Goal: Task Accomplishment & Management: Complete application form

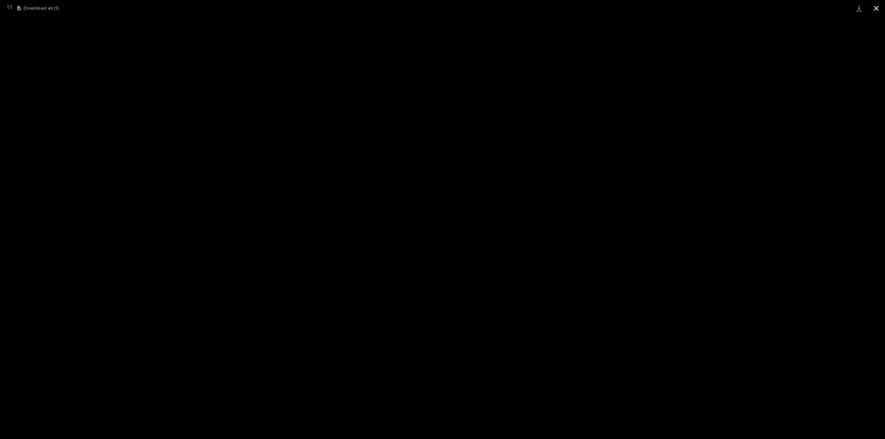
scroll to position [15, 0]
click at [876, 8] on button "Close gallery" at bounding box center [876, 8] width 17 height 16
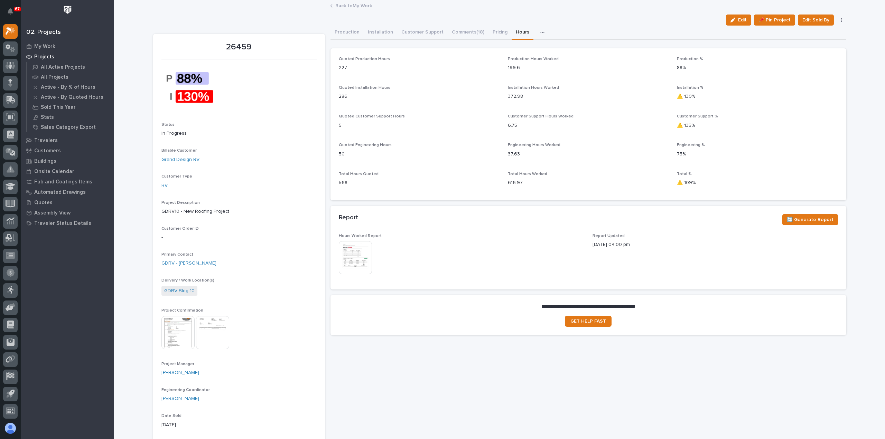
click at [355, 6] on link "Back to My Work" at bounding box center [353, 5] width 37 height 8
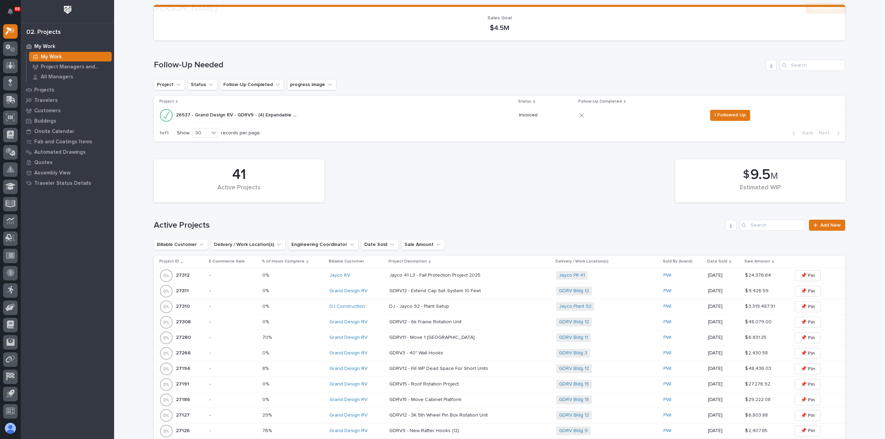
scroll to position [69, 0]
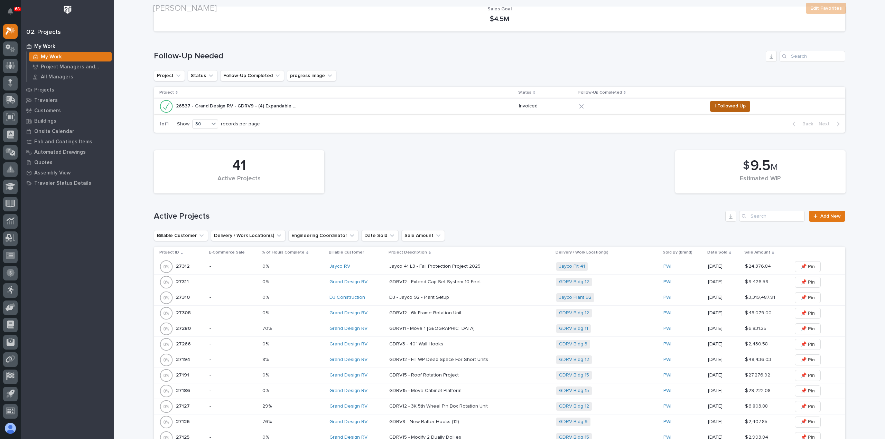
click at [727, 111] on button "I Followed Up" at bounding box center [730, 106] width 40 height 11
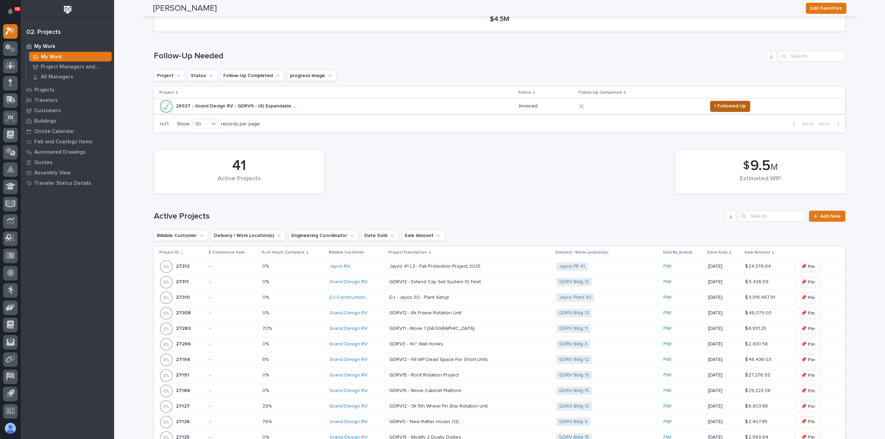
click at [726, 107] on span "I Followed Up" at bounding box center [730, 106] width 31 height 8
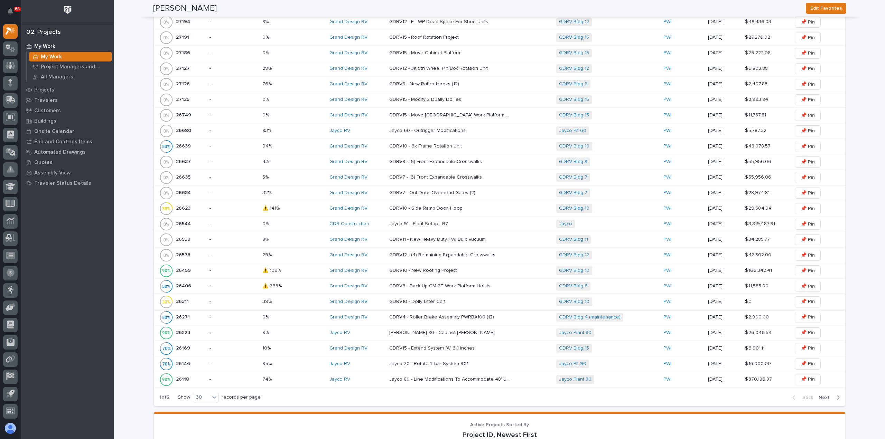
scroll to position [311, 0]
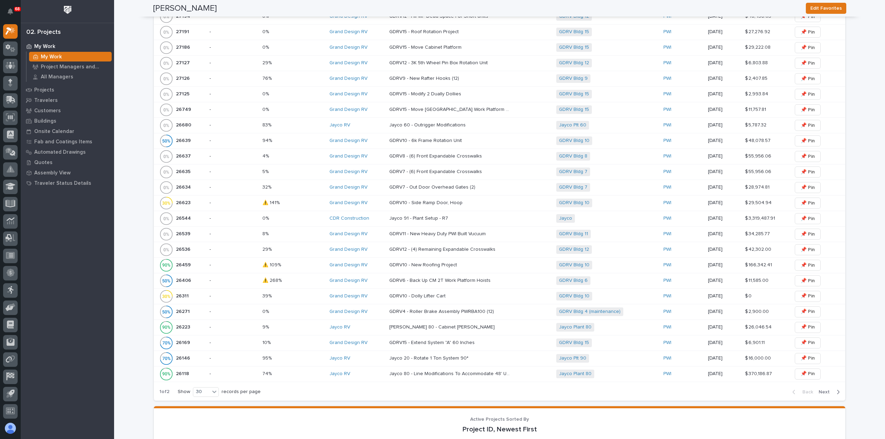
click at [819, 389] on span "Next" at bounding box center [826, 392] width 15 height 6
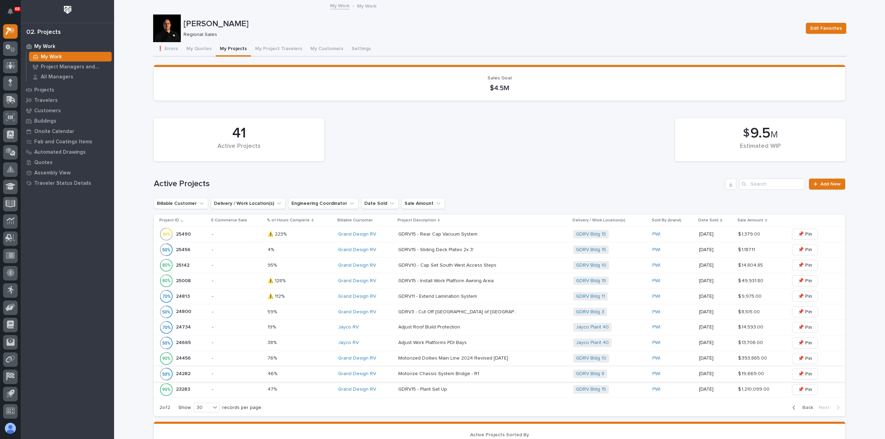
scroll to position [277, 0]
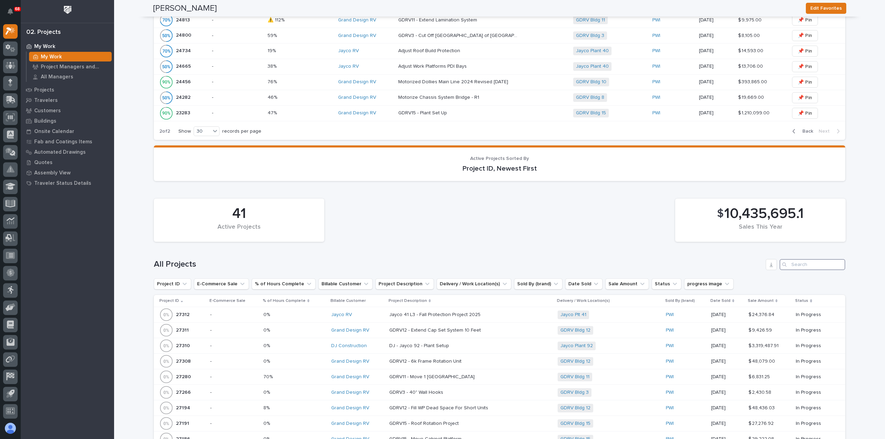
click at [811, 264] on input "Search" at bounding box center [813, 264] width 66 height 11
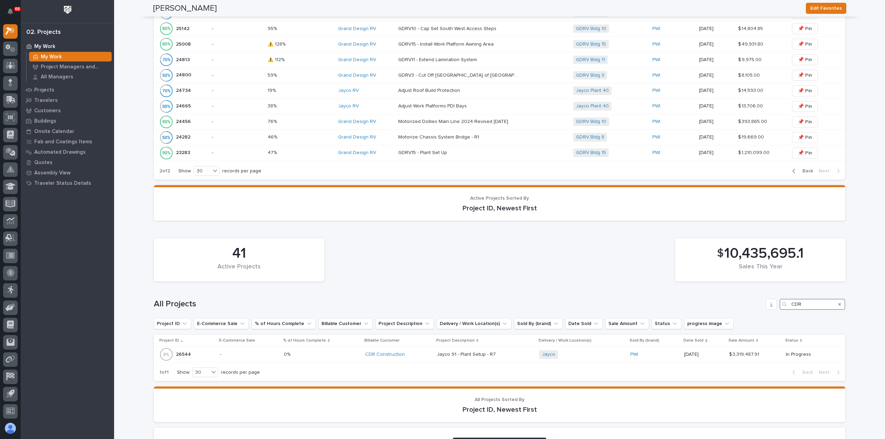
scroll to position [260, 0]
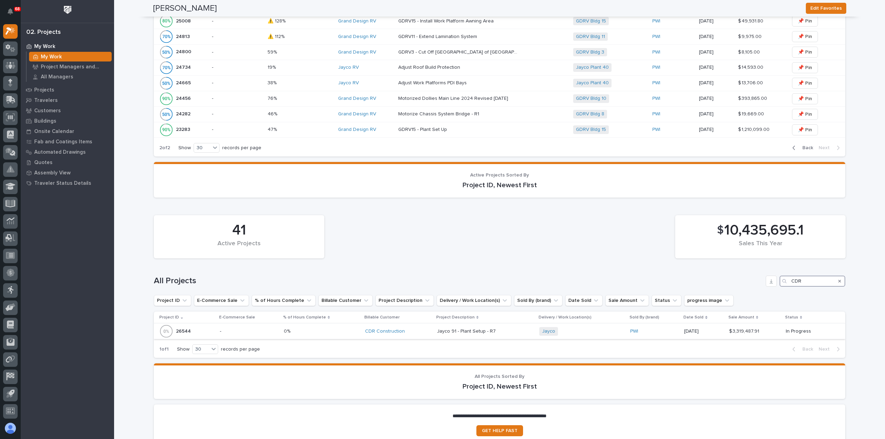
type input "CDR"
click at [417, 330] on div "CDR Construction" at bounding box center [398, 332] width 67 height 6
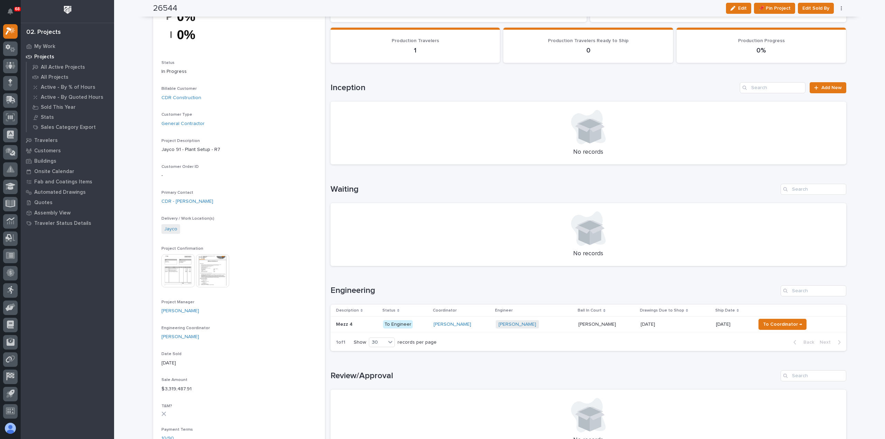
scroll to position [69, 0]
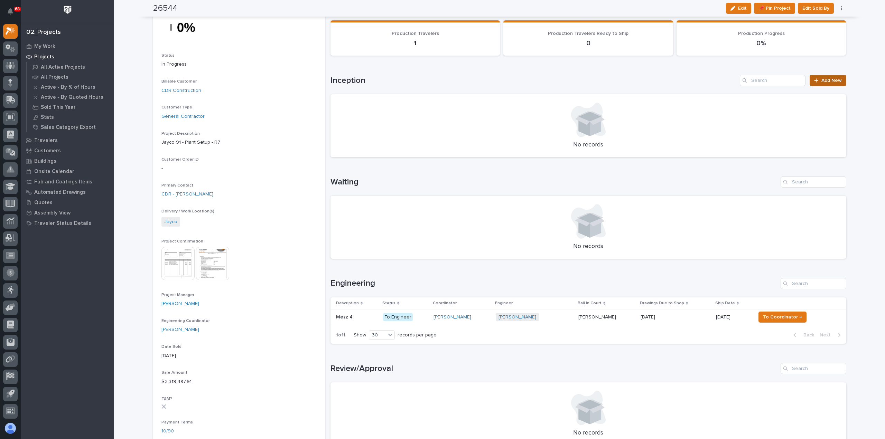
click at [826, 78] on span "Add New" at bounding box center [831, 80] width 20 height 5
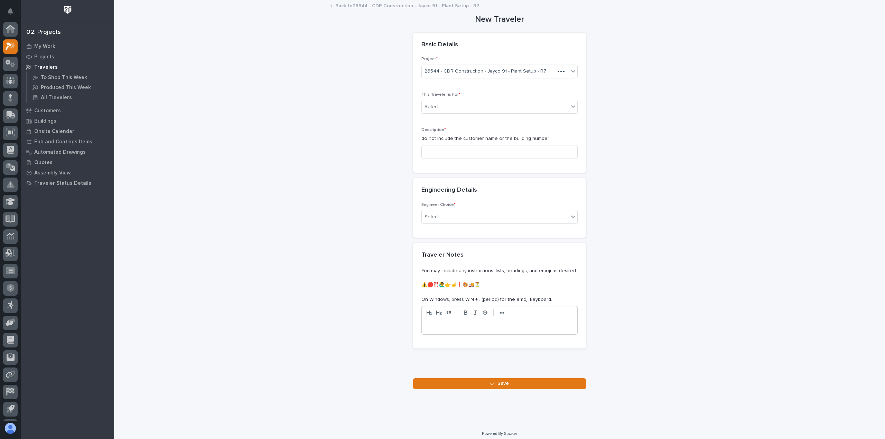
scroll to position [15, 0]
click at [452, 107] on div "Select..." at bounding box center [495, 106] width 147 height 11
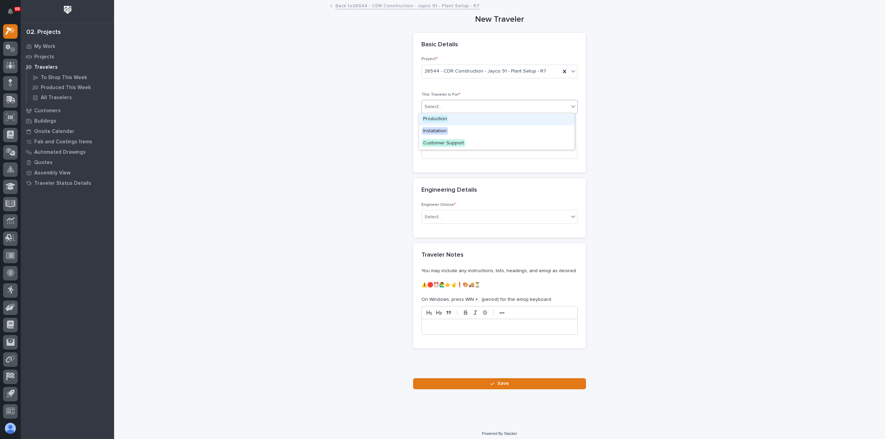
click at [451, 121] on div "Production" at bounding box center [497, 119] width 156 height 12
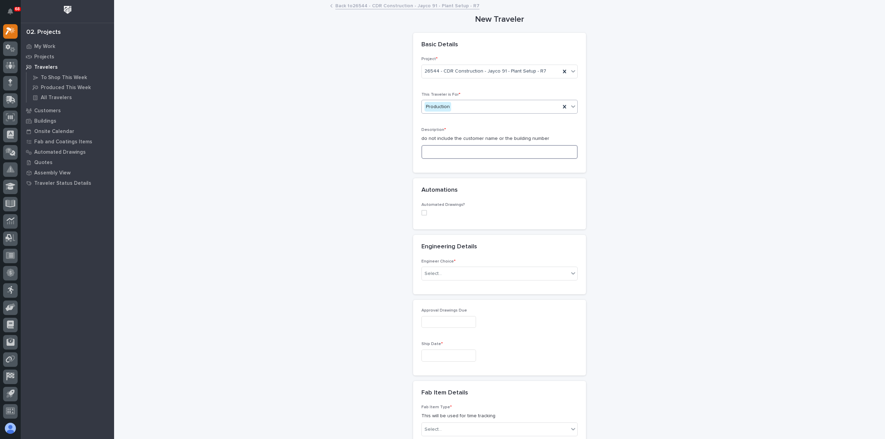
click at [449, 155] on input at bounding box center [499, 152] width 156 height 14
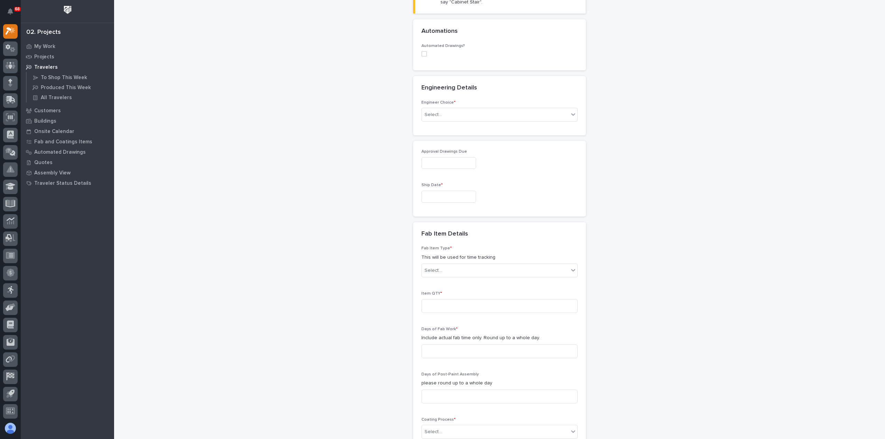
scroll to position [242, 0]
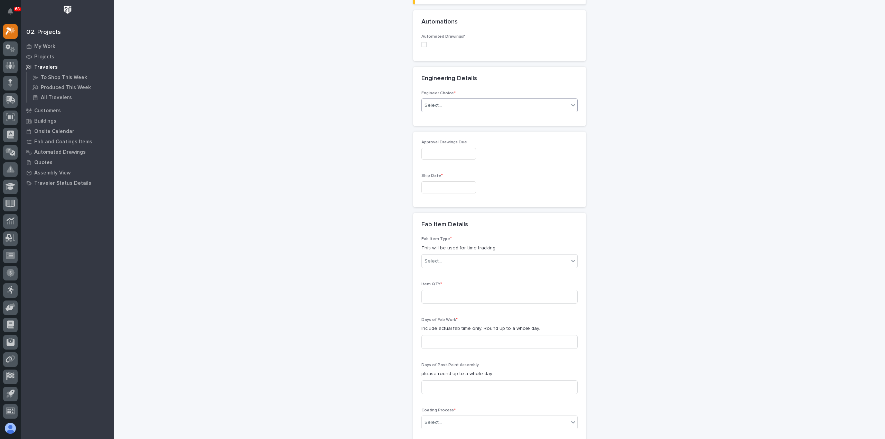
type input "Mezz 3"
click at [455, 101] on div "Select..." at bounding box center [495, 105] width 147 height 11
click at [456, 129] on div "I want my coordinator to choose an engineer" at bounding box center [497, 130] width 156 height 12
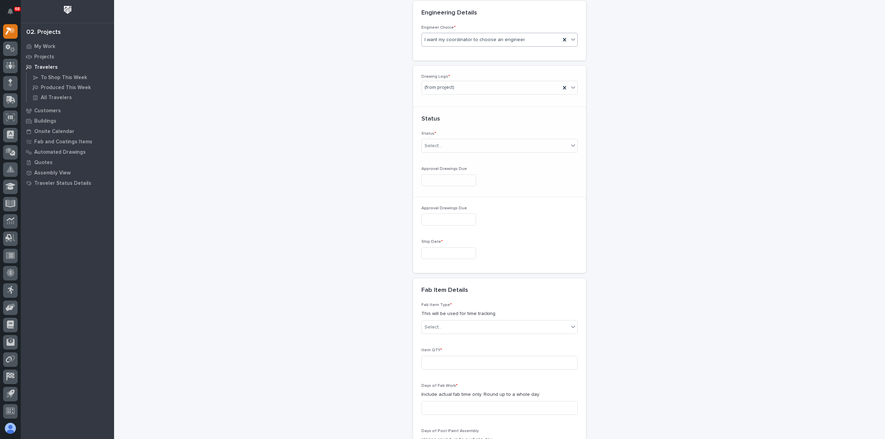
scroll to position [315, 0]
click at [454, 142] on div "Select..." at bounding box center [495, 145] width 147 height 11
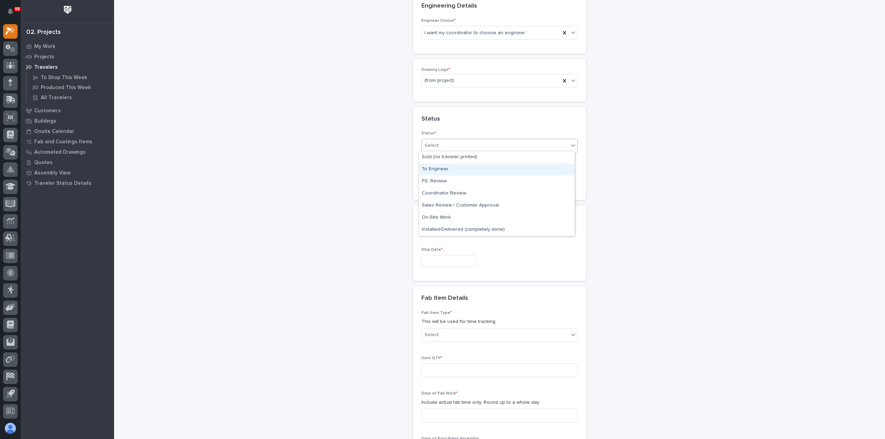
click at [452, 170] on div "To Engineer" at bounding box center [497, 170] width 156 height 12
click at [456, 261] on input "text" at bounding box center [448, 261] width 55 height 12
click at [478, 151] on span "Next Month" at bounding box center [478, 151] width 0 height 9
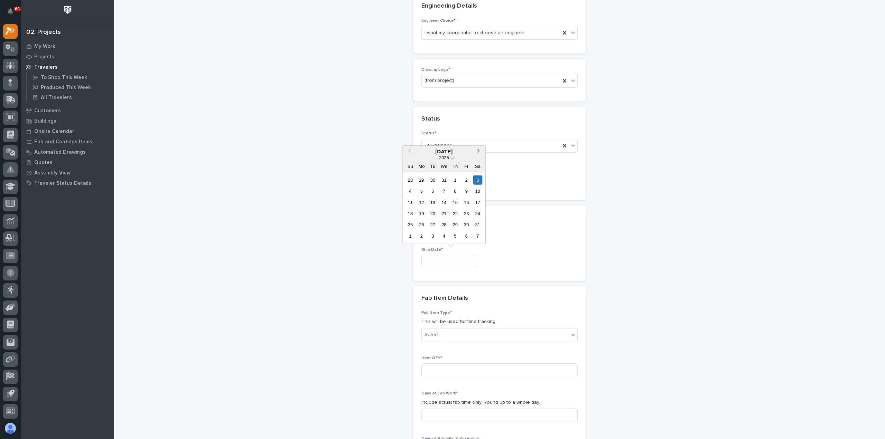
click at [478, 151] on span "Next Month" at bounding box center [478, 151] width 0 height 9
click at [422, 178] on div "2" at bounding box center [421, 179] width 9 height 9
type input "**********"
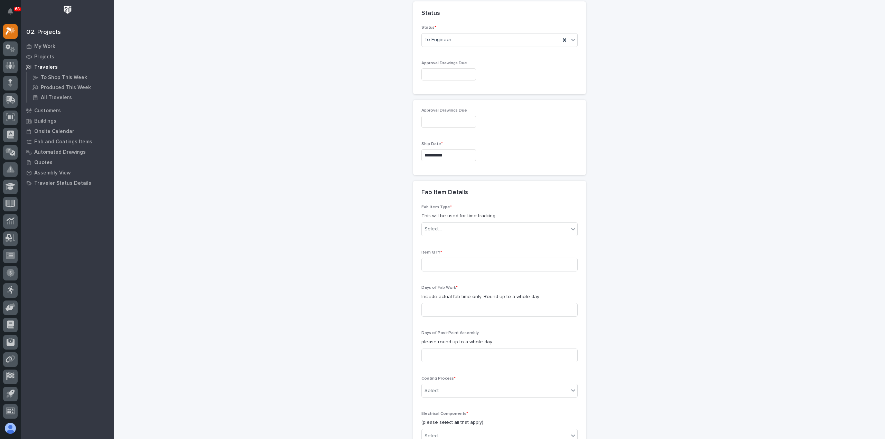
scroll to position [453, 0]
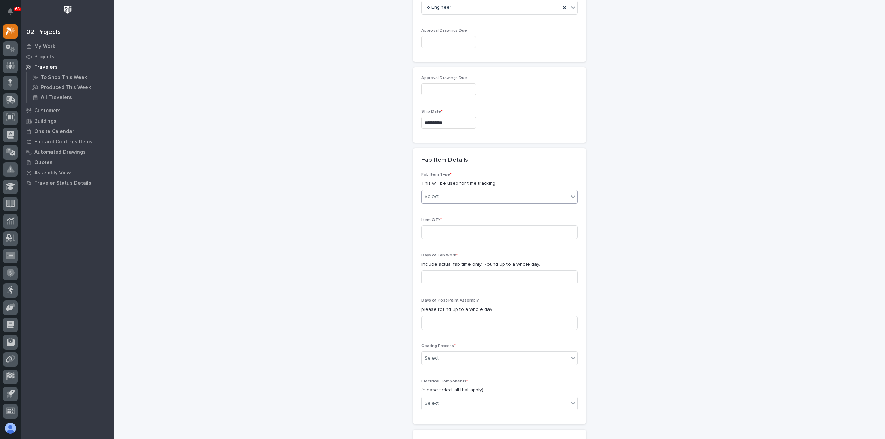
click at [457, 197] on div "Select..." at bounding box center [495, 196] width 147 height 11
click at [463, 225] on div "Mezzanine Package" at bounding box center [497, 225] width 156 height 12
click at [464, 231] on input at bounding box center [499, 232] width 156 height 14
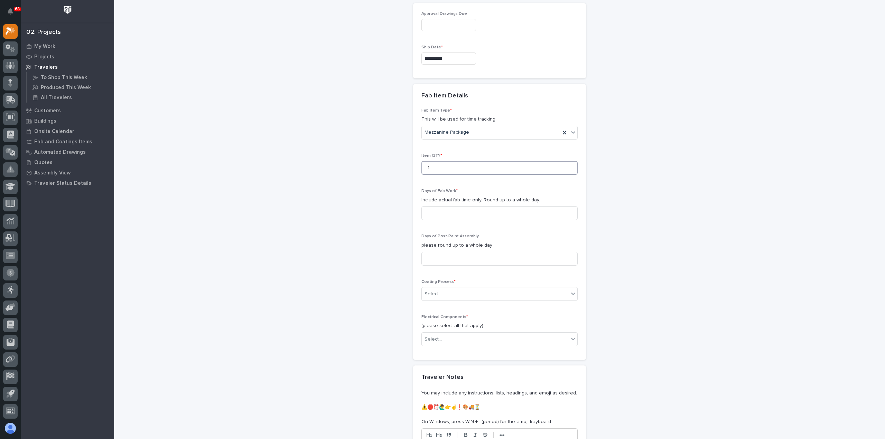
scroll to position [522, 0]
type input "1"
click at [463, 208] on input at bounding box center [499, 209] width 156 height 14
type input "10"
click at [460, 255] on input at bounding box center [499, 254] width 156 height 14
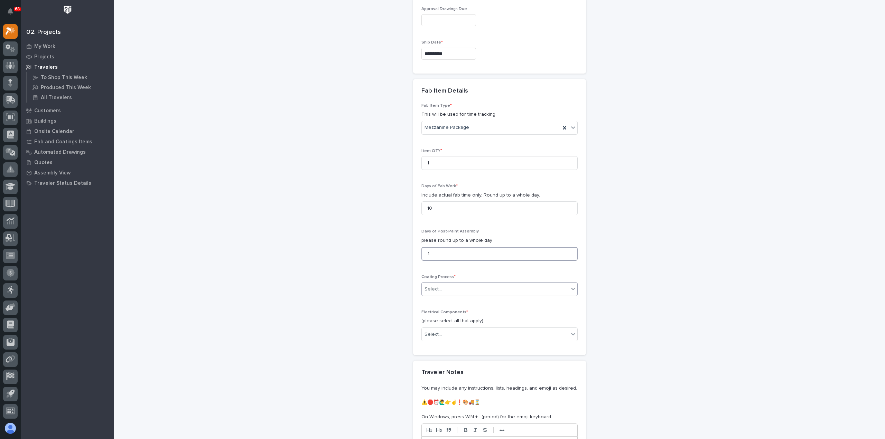
type input "1"
click at [465, 290] on div "Select..." at bounding box center [495, 289] width 147 height 11
click at [463, 311] on div "In-House Paint/Powder" at bounding box center [497, 312] width 156 height 12
click at [461, 334] on div "Select..." at bounding box center [495, 334] width 147 height 11
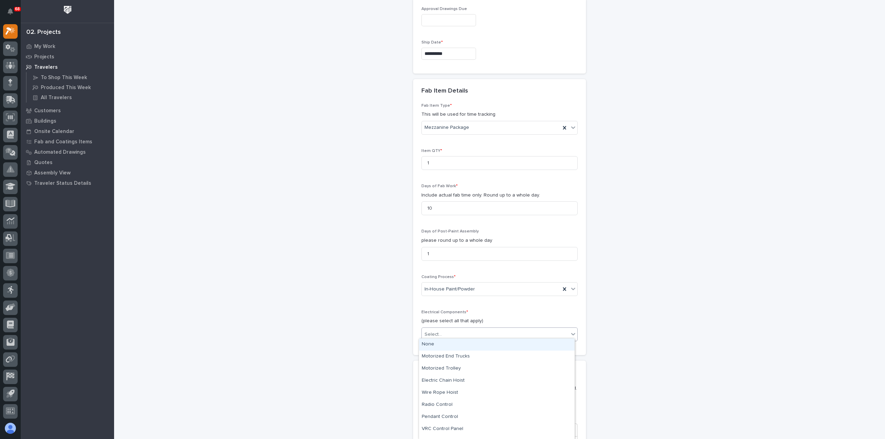
click at [458, 346] on div "None" at bounding box center [497, 345] width 156 height 12
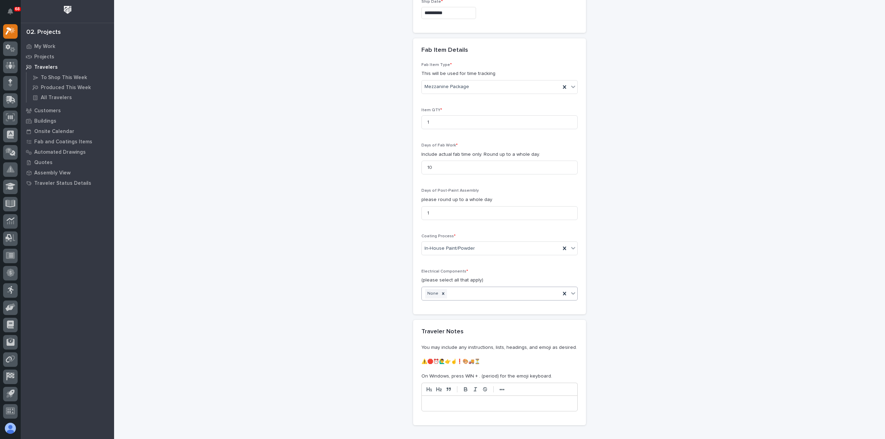
scroll to position [640, 0]
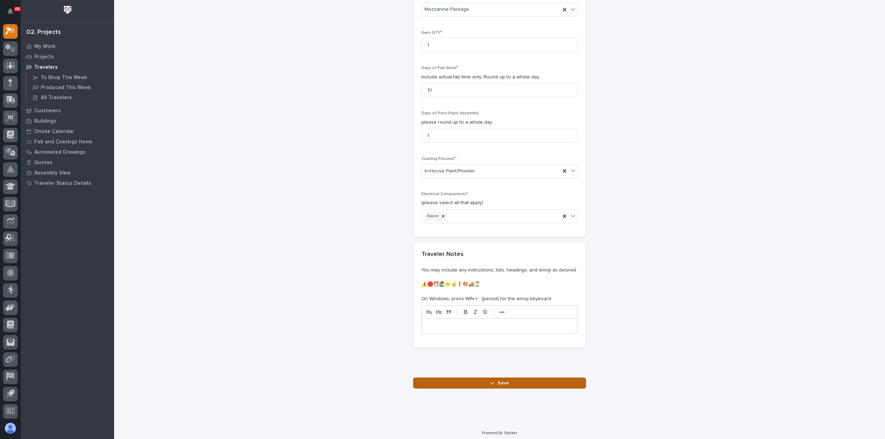
click at [467, 382] on button "Save" at bounding box center [499, 383] width 173 height 11
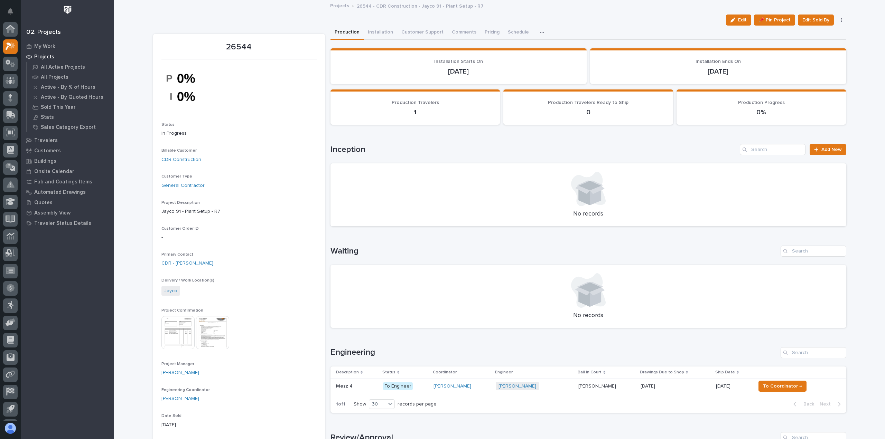
scroll to position [15, 0]
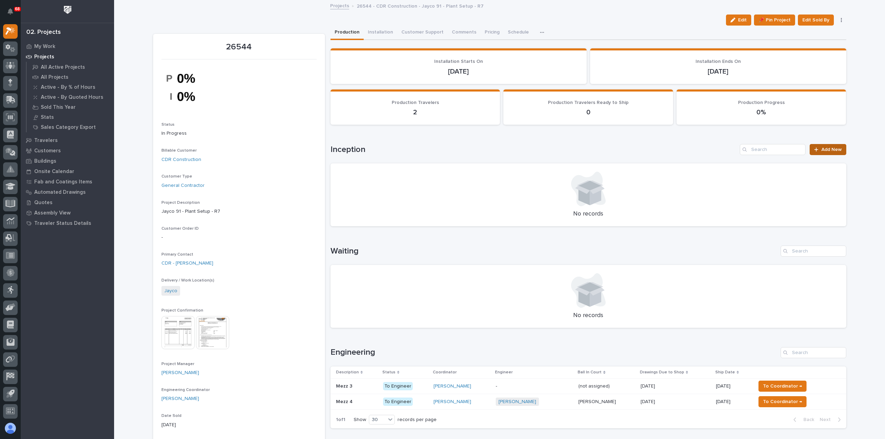
click at [823, 149] on span "Add New" at bounding box center [831, 149] width 20 height 5
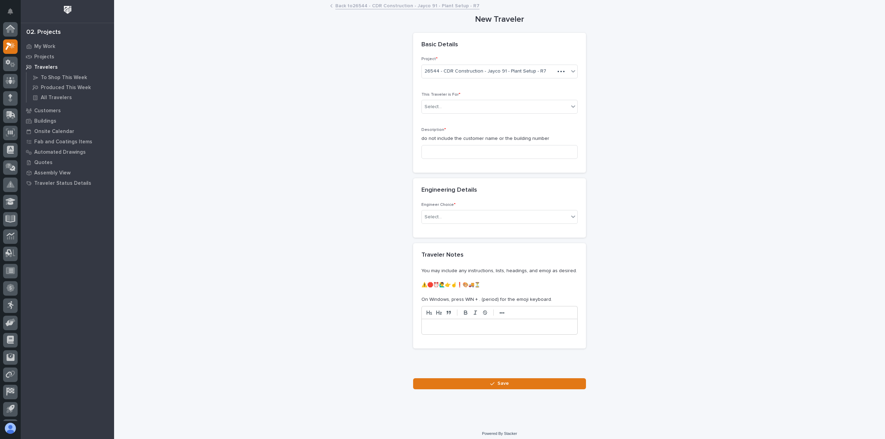
scroll to position [15, 0]
click at [472, 110] on div "Select..." at bounding box center [495, 106] width 147 height 11
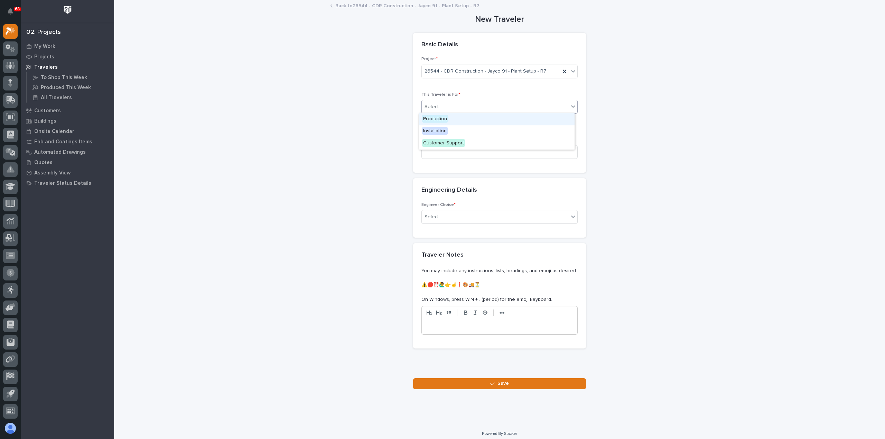
click at [469, 120] on div "Production" at bounding box center [497, 119] width 156 height 12
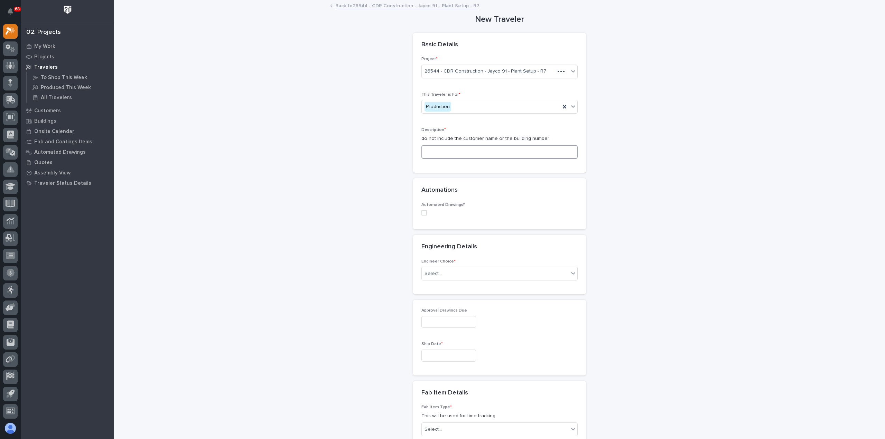
click at [467, 146] on input at bounding box center [499, 152] width 156 height 14
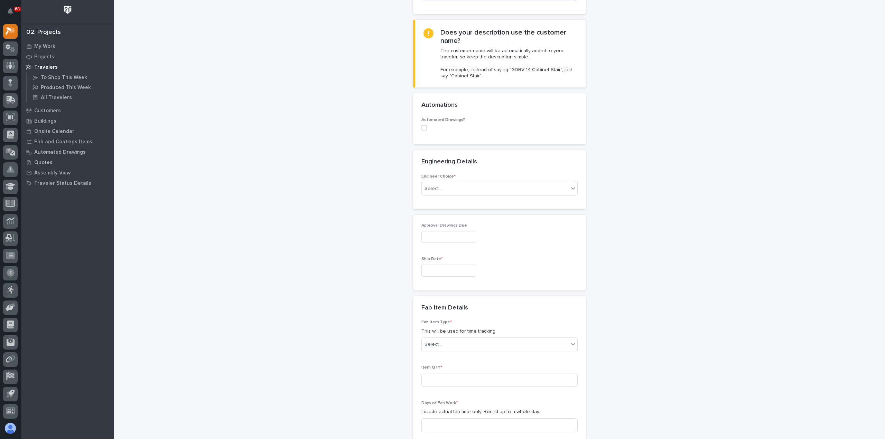
scroll to position [173, 0]
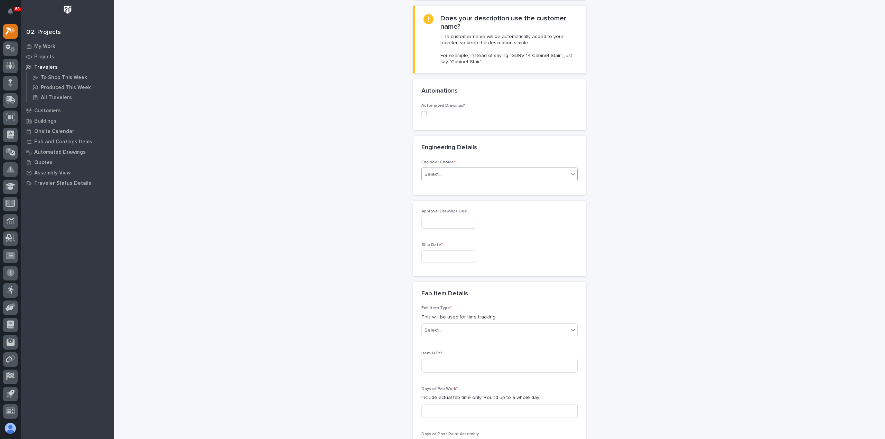
type input "Mezz 2"
click at [444, 171] on div "Select..." at bounding box center [495, 174] width 147 height 11
click at [446, 200] on div "I want my coordinator to choose an engineer" at bounding box center [497, 199] width 156 height 12
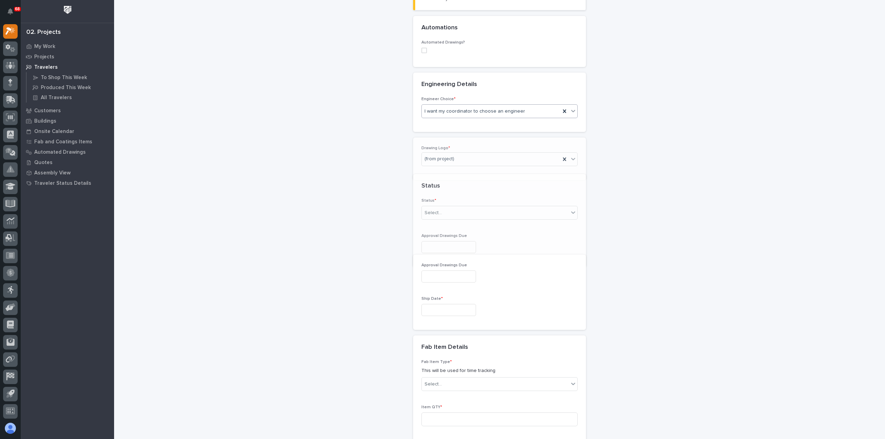
scroll to position [245, 0]
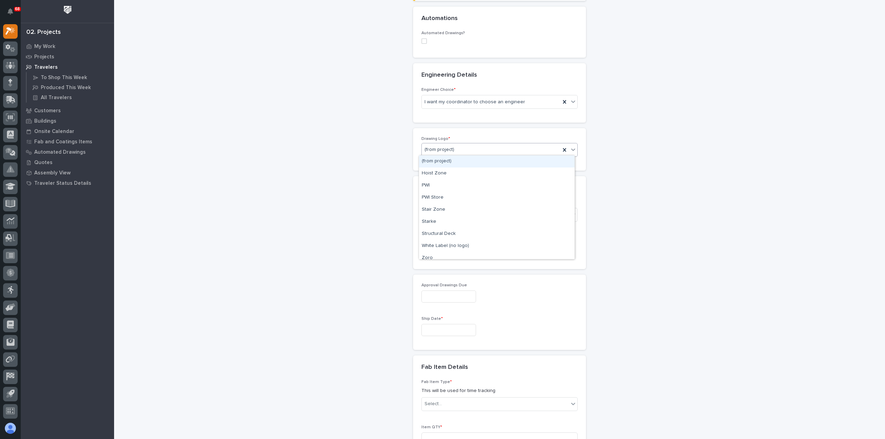
click at [464, 148] on div "(from project)" at bounding box center [491, 149] width 139 height 11
click at [453, 187] on div "PWI" at bounding box center [497, 186] width 156 height 12
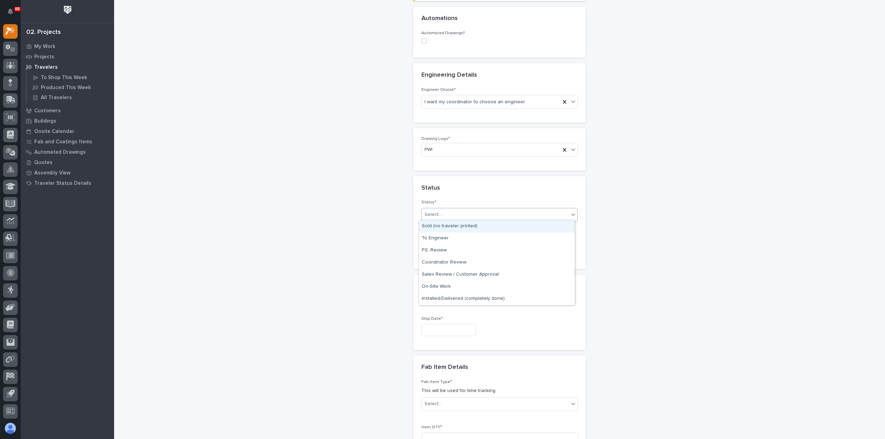
click at [458, 215] on div "Select..." at bounding box center [495, 214] width 147 height 11
click at [454, 240] on div "To Engineer" at bounding box center [497, 239] width 156 height 12
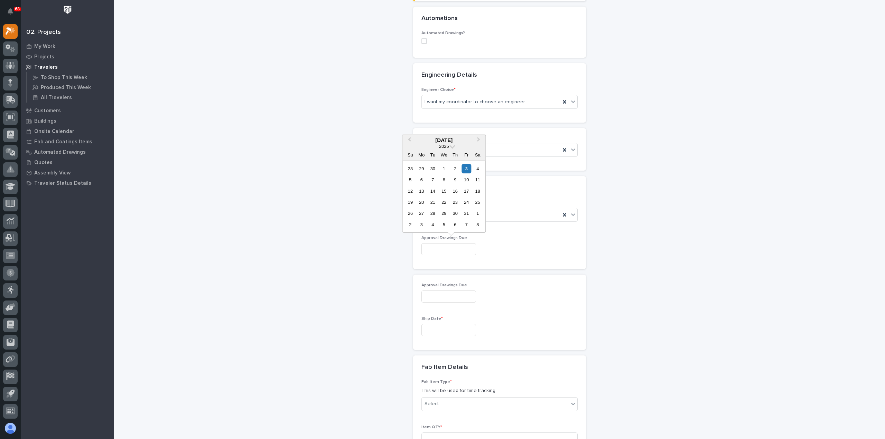
click at [460, 251] on input "text" at bounding box center [448, 249] width 55 height 12
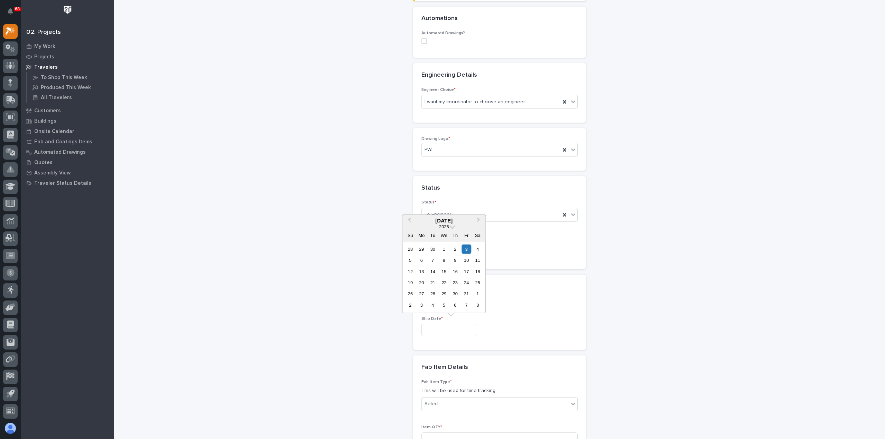
click at [453, 326] on input "text" at bounding box center [448, 330] width 55 height 12
click at [478, 220] on span "Next Month" at bounding box center [478, 220] width 0 height 9
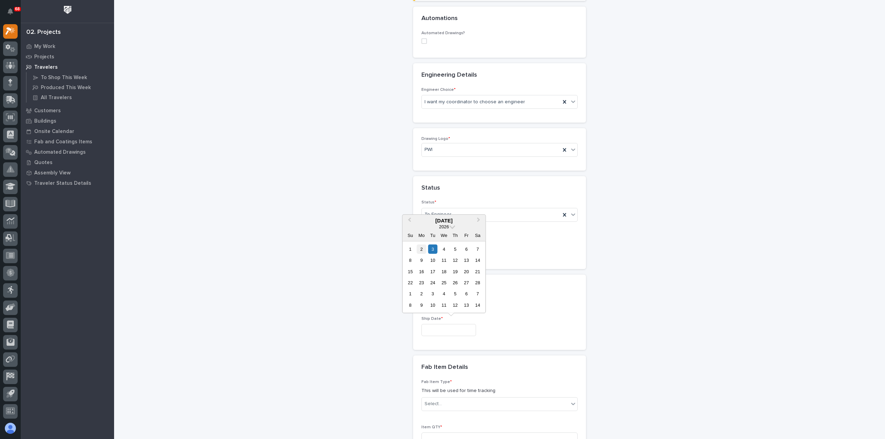
click at [423, 250] on div "2" at bounding box center [421, 248] width 9 height 9
type input "**********"
click at [423, 250] on input "text" at bounding box center [448, 249] width 55 height 12
click at [521, 250] on div at bounding box center [499, 249] width 156 height 12
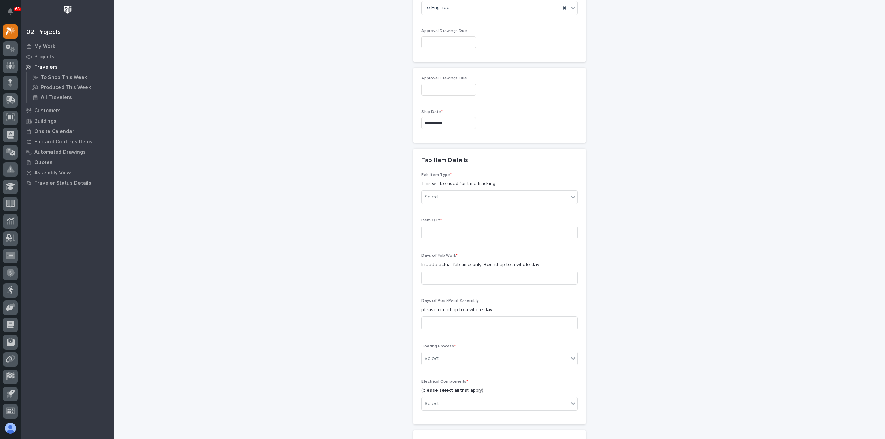
scroll to position [453, 0]
click at [453, 194] on div "Select..." at bounding box center [495, 196] width 147 height 11
click at [457, 225] on div "Mezzanine Package" at bounding box center [497, 225] width 156 height 12
click at [453, 231] on input at bounding box center [499, 232] width 156 height 14
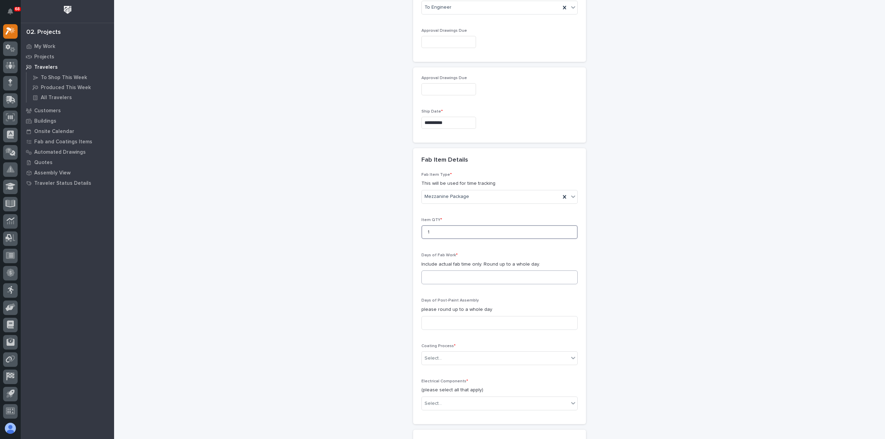
type input "1"
click at [460, 277] on input at bounding box center [499, 278] width 156 height 14
type input "10"
click at [464, 322] on input at bounding box center [499, 323] width 156 height 14
type input "1"
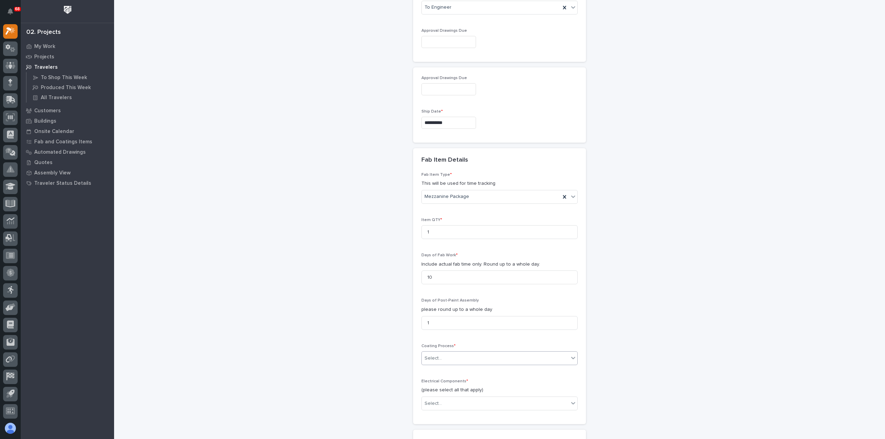
click at [459, 353] on div "Select..." at bounding box center [495, 358] width 147 height 11
click at [453, 382] on div "In-House Paint/Powder" at bounding box center [497, 381] width 156 height 12
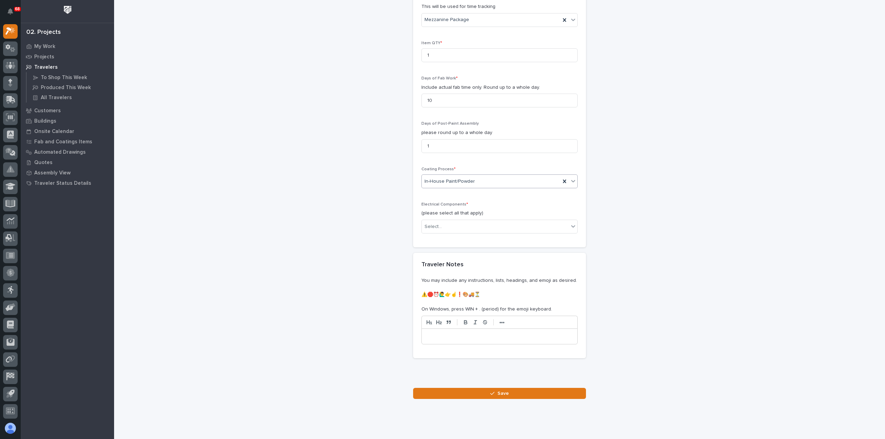
scroll to position [640, 0]
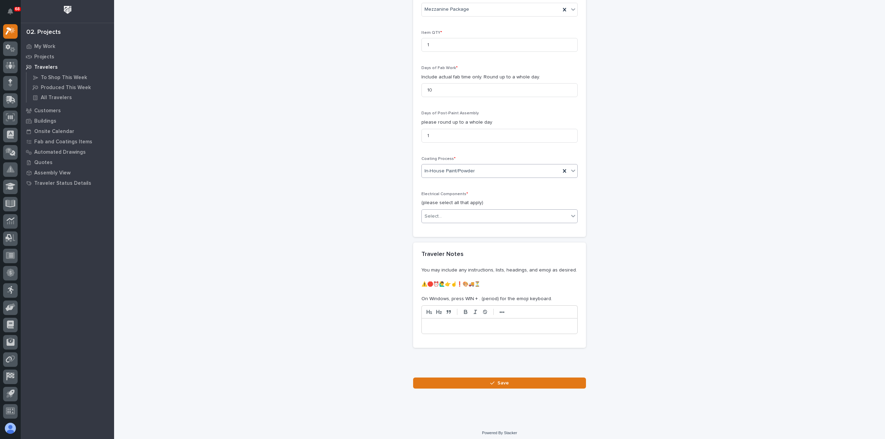
click at [465, 214] on div "Select..." at bounding box center [495, 216] width 147 height 11
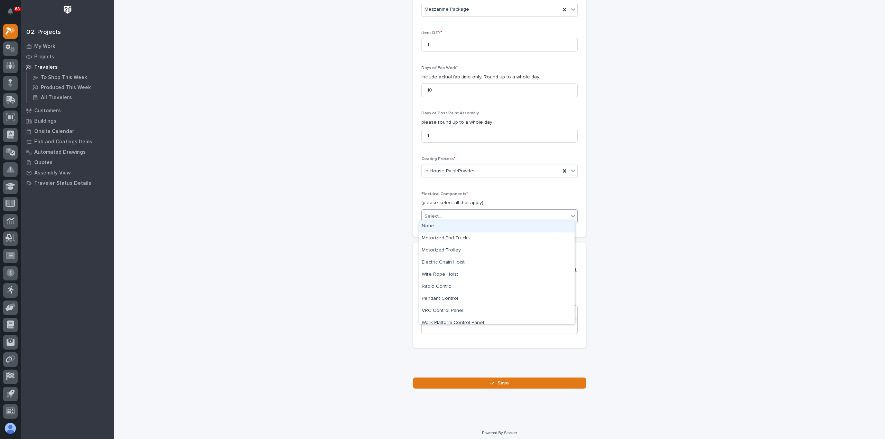
click at [458, 226] on div "None" at bounding box center [497, 227] width 156 height 12
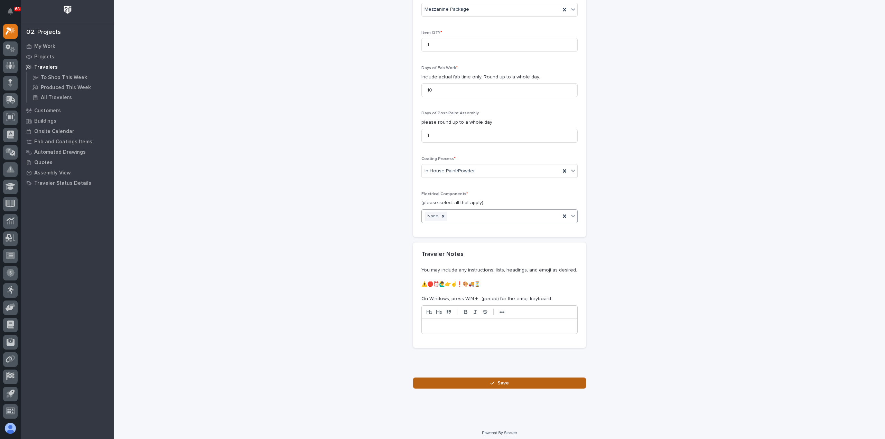
click at [481, 378] on button "Save" at bounding box center [499, 383] width 173 height 11
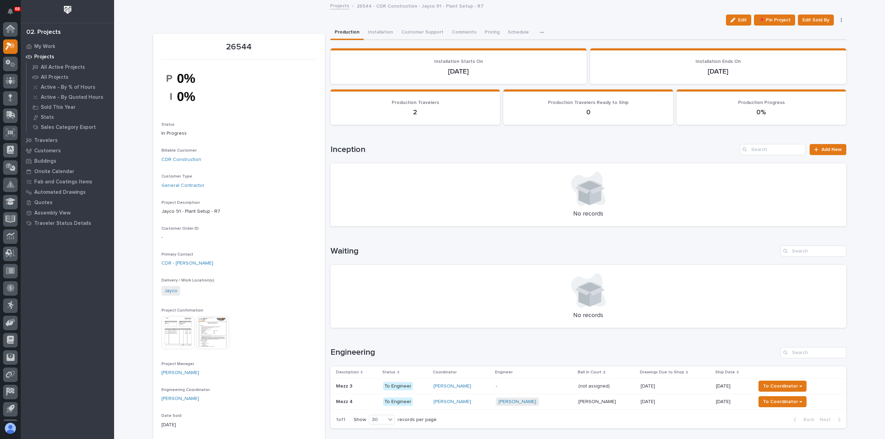
scroll to position [15, 0]
click at [831, 147] on link "Add New" at bounding box center [828, 149] width 36 height 11
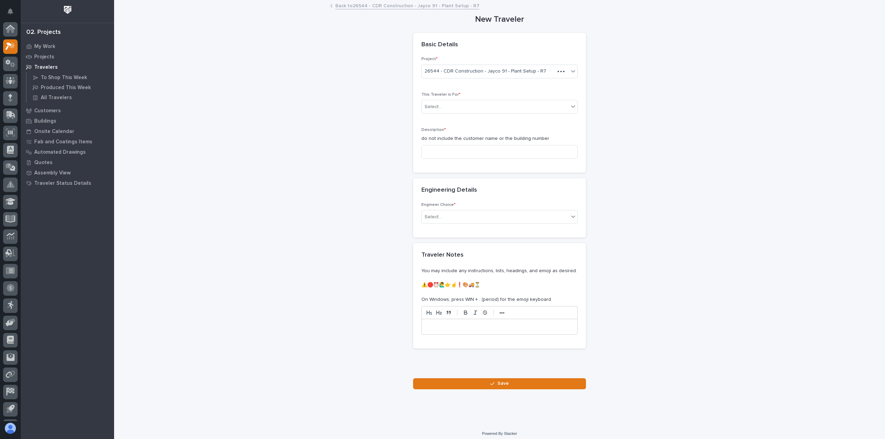
scroll to position [15, 0]
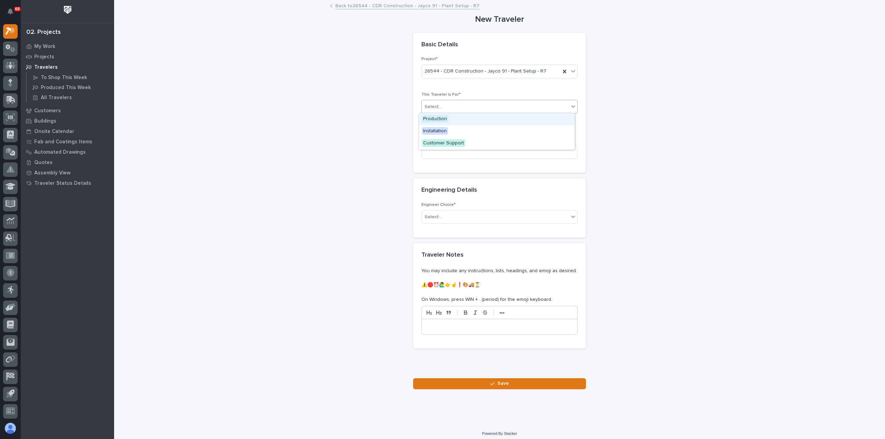
click at [464, 105] on div "Select..." at bounding box center [495, 106] width 147 height 11
click at [460, 121] on div "Production" at bounding box center [497, 119] width 156 height 12
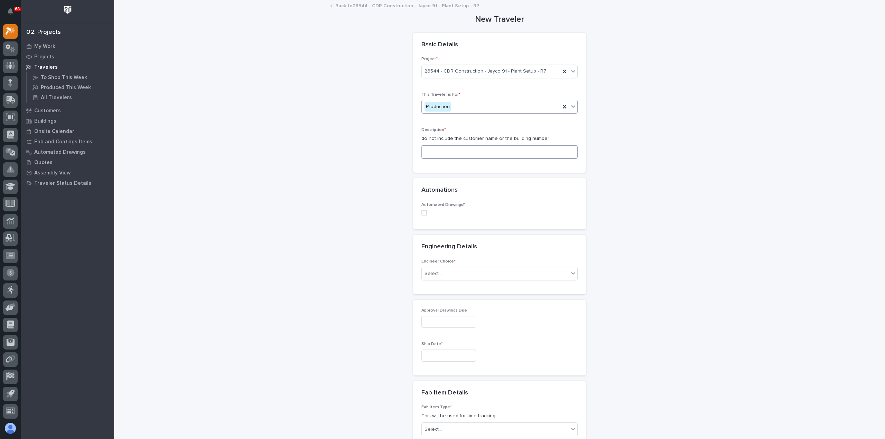
click at [456, 152] on input at bounding box center [499, 152] width 156 height 14
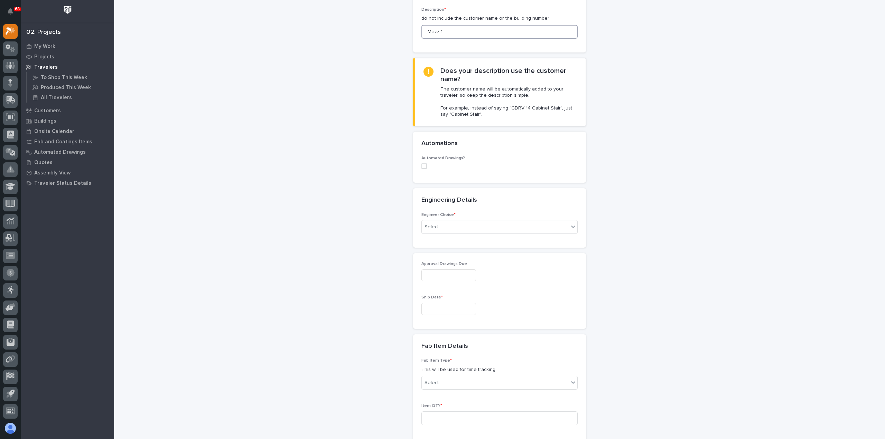
scroll to position [138, 0]
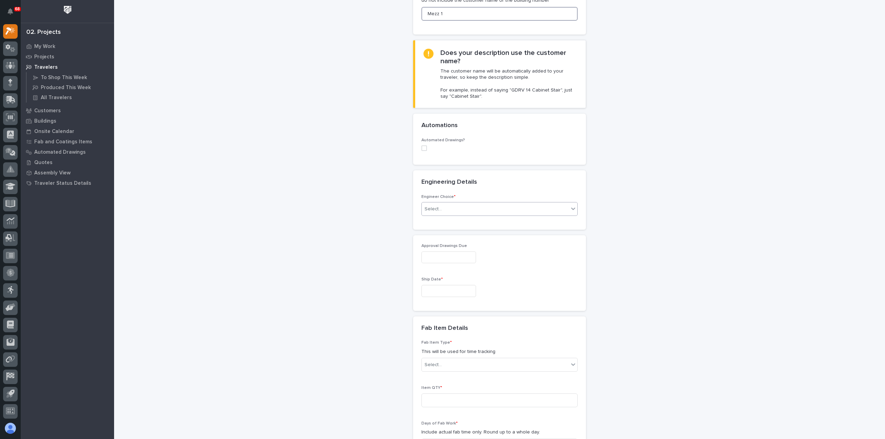
type input "Mezz 1"
click at [453, 211] on div "Select..." at bounding box center [495, 209] width 147 height 11
click at [461, 235] on div "I want my coordinator to choose an engineer" at bounding box center [497, 233] width 156 height 12
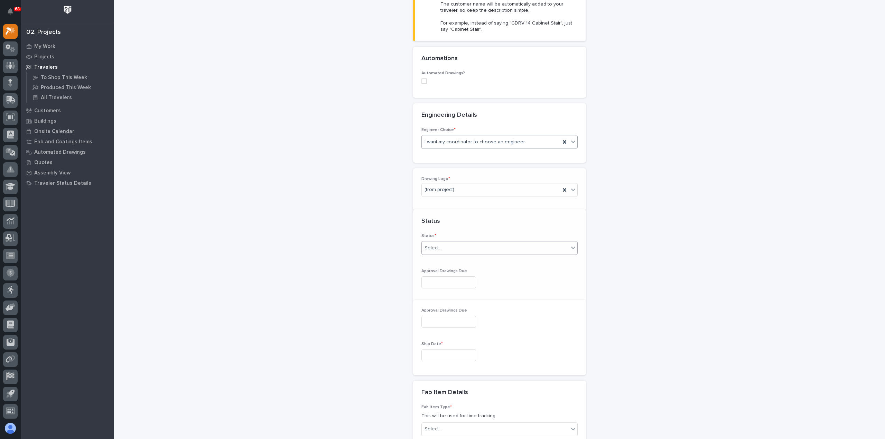
scroll to position [211, 0]
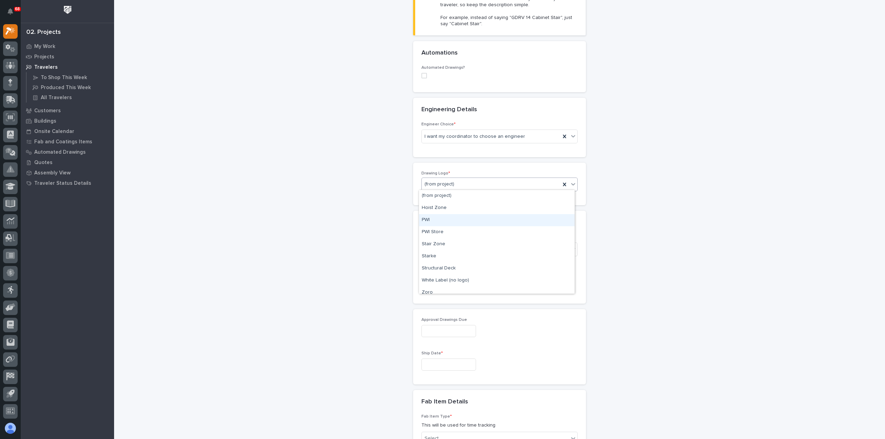
click at [444, 224] on div "PWI" at bounding box center [497, 220] width 156 height 12
click at [447, 249] on div "Select..." at bounding box center [495, 249] width 147 height 11
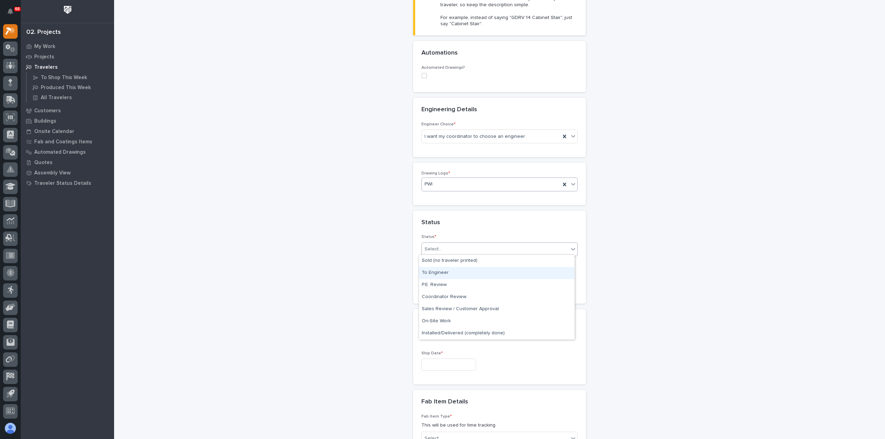
click at [446, 277] on div "To Engineer" at bounding box center [497, 273] width 156 height 12
click at [457, 364] on input "text" at bounding box center [448, 365] width 55 height 12
click at [478, 255] on span "Next Month" at bounding box center [478, 255] width 0 height 9
click at [478, 256] on span "Next Month" at bounding box center [478, 255] width 0 height 9
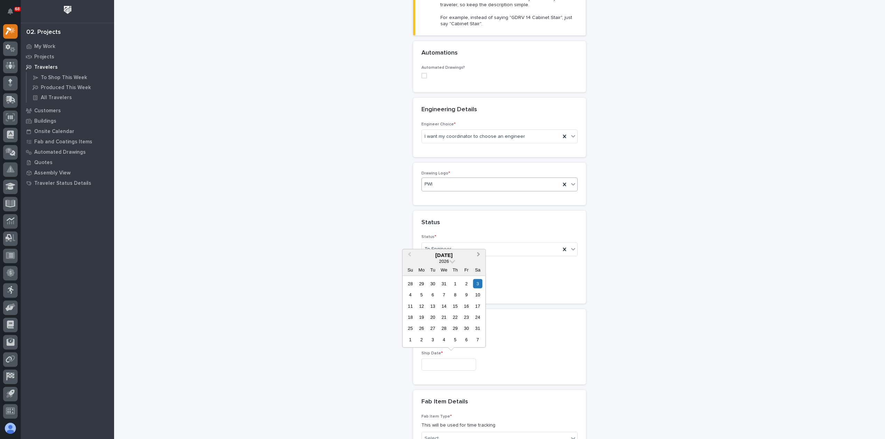
click at [478, 256] on span "Next Month" at bounding box center [478, 255] width 0 height 9
click at [420, 285] on div "2" at bounding box center [421, 283] width 9 height 9
type input "**********"
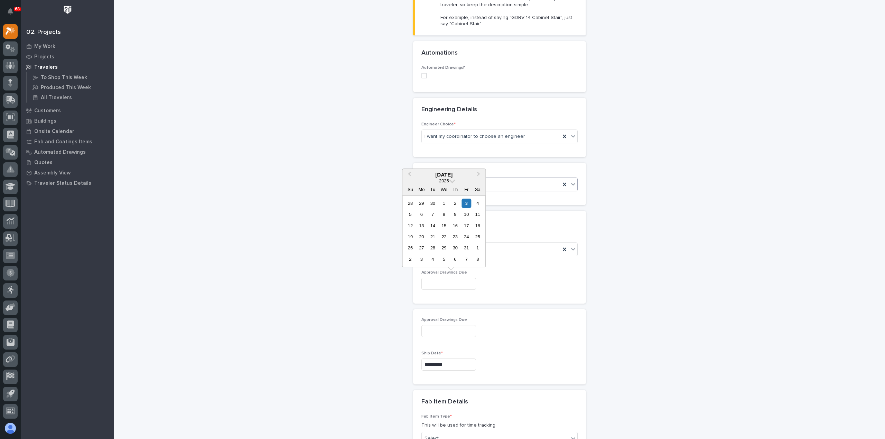
click at [421, 284] on input "text" at bounding box center [448, 284] width 55 height 12
click at [511, 285] on div at bounding box center [499, 284] width 156 height 12
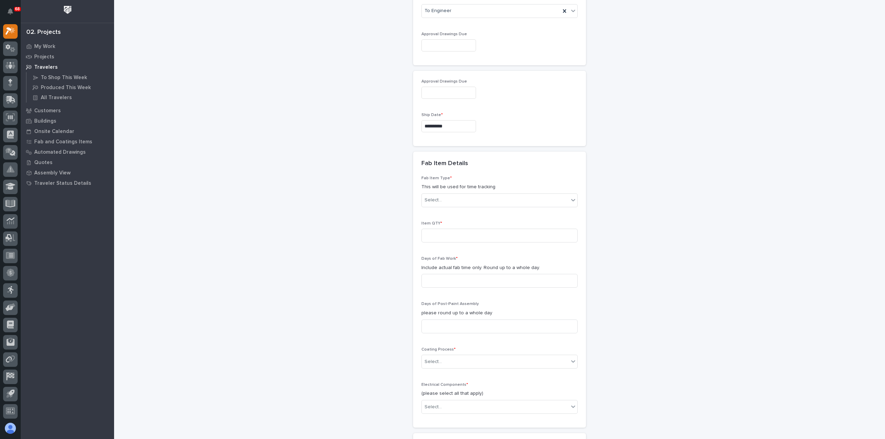
scroll to position [453, 0]
click at [479, 191] on div "Select..." at bounding box center [495, 196] width 147 height 11
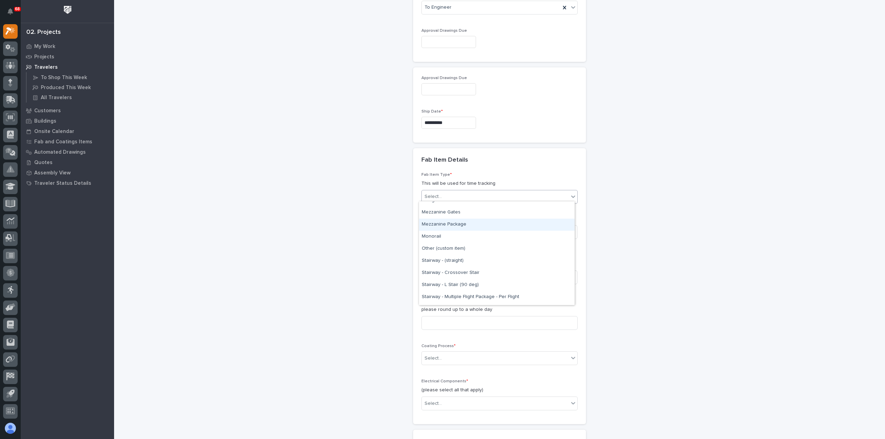
click at [488, 227] on div "Mezzanine Package" at bounding box center [497, 225] width 156 height 12
click at [488, 228] on input at bounding box center [499, 232] width 156 height 14
type input "1"
click at [466, 276] on input at bounding box center [499, 278] width 156 height 14
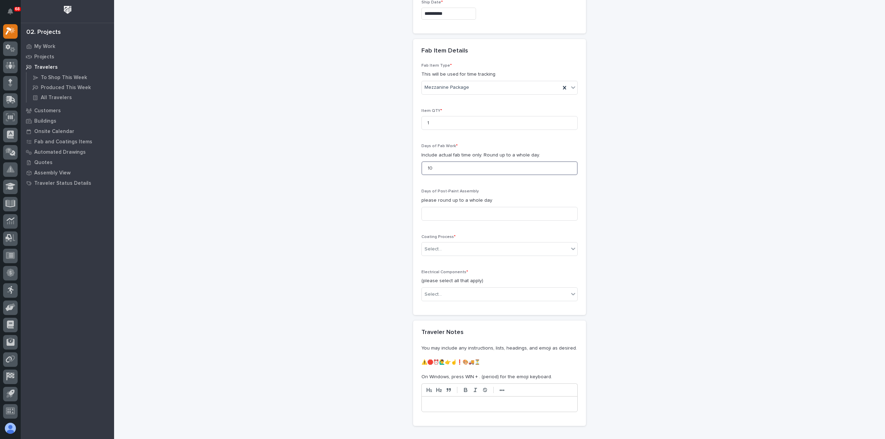
scroll to position [591, 0]
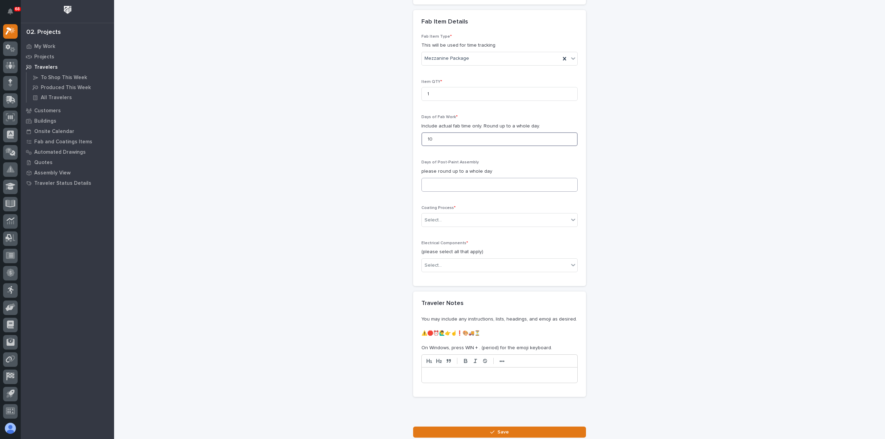
type input "10"
click at [445, 184] on input at bounding box center [499, 185] width 156 height 14
type input "1"
click at [448, 220] on div "Select..." at bounding box center [495, 220] width 147 height 11
click at [452, 242] on div "In-House Paint/Powder" at bounding box center [497, 243] width 156 height 12
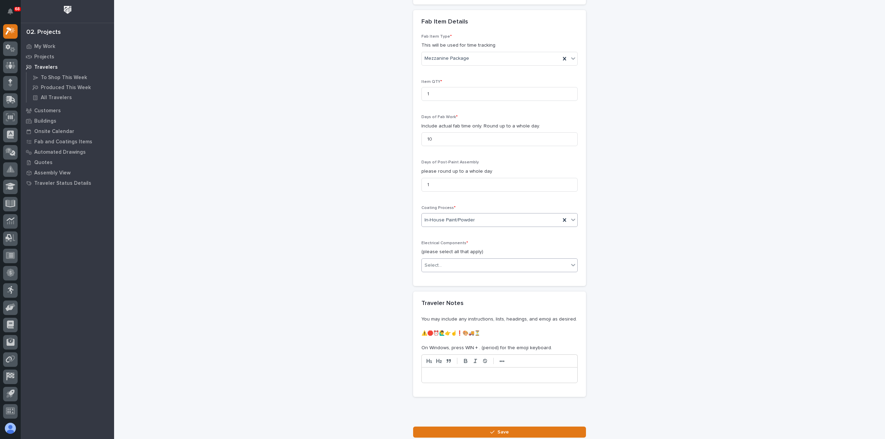
click at [458, 263] on div "Select..." at bounding box center [495, 265] width 147 height 11
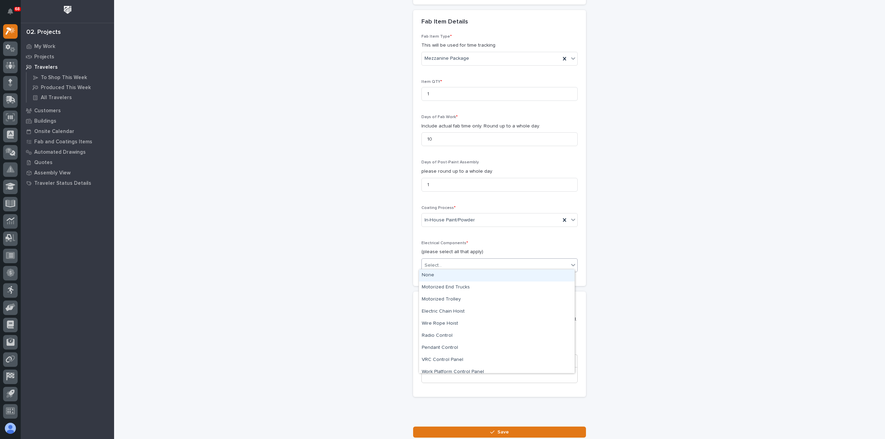
click at [456, 276] on div "None" at bounding box center [497, 276] width 156 height 12
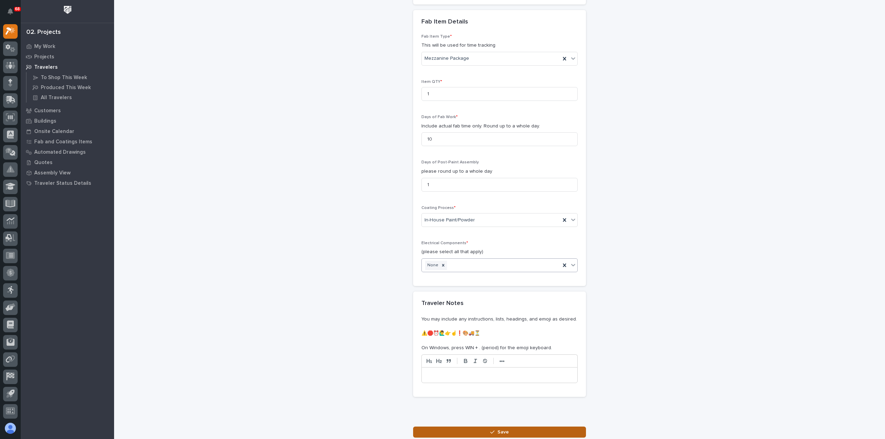
click at [483, 430] on button "Save" at bounding box center [499, 432] width 173 height 11
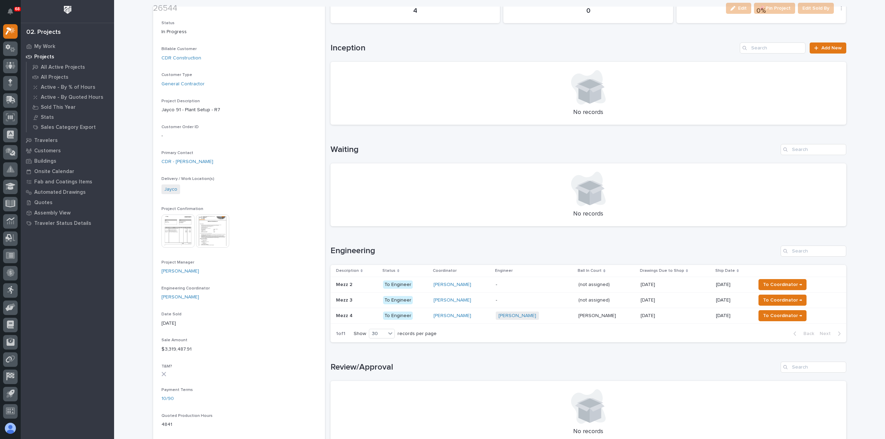
scroll to position [104, 0]
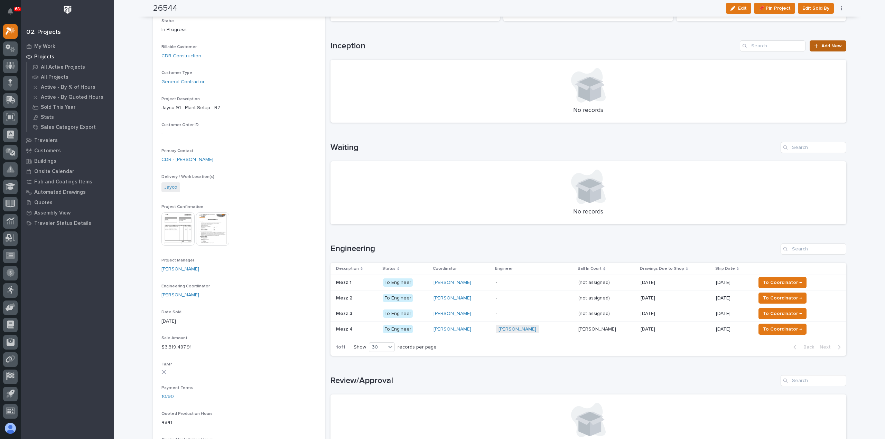
click at [829, 48] on span "Add New" at bounding box center [831, 46] width 20 height 5
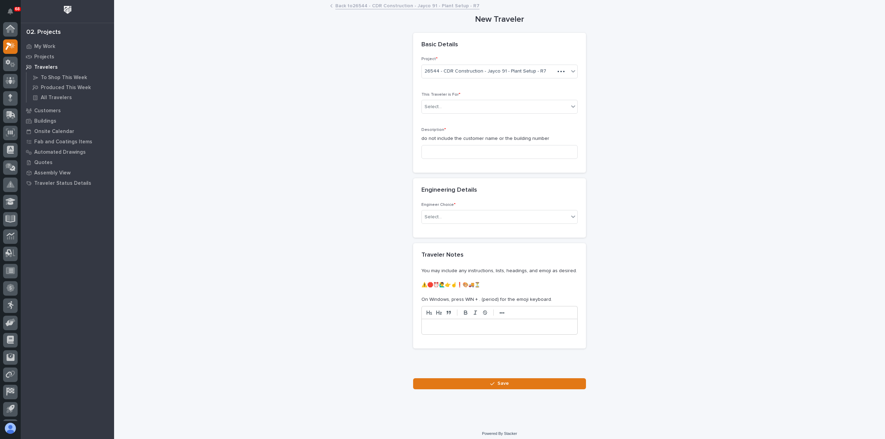
scroll to position [15, 0]
click at [485, 109] on div "Select..." at bounding box center [495, 106] width 147 height 11
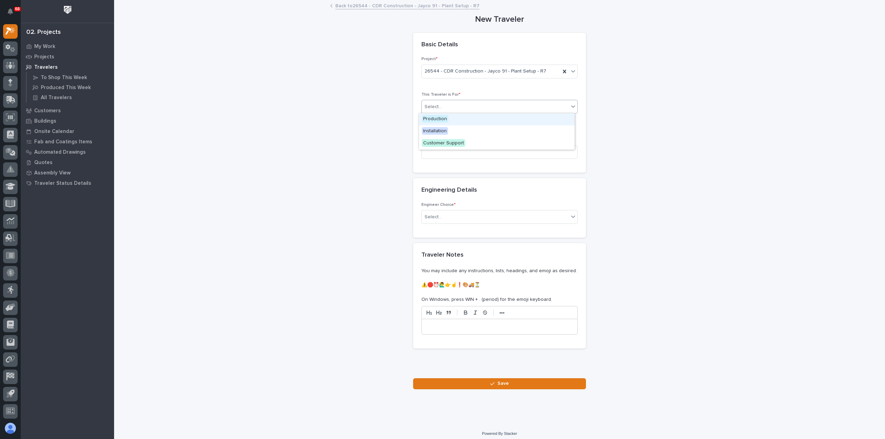
click at [478, 122] on div "Production" at bounding box center [497, 119] width 156 height 12
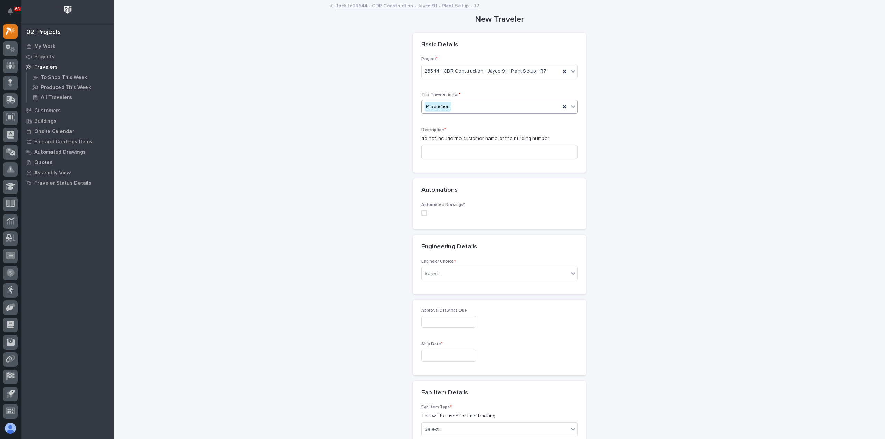
click at [471, 159] on div "Description * do not include the customer name or the building number" at bounding box center [499, 146] width 156 height 37
click at [472, 156] on input at bounding box center [499, 152] width 156 height 14
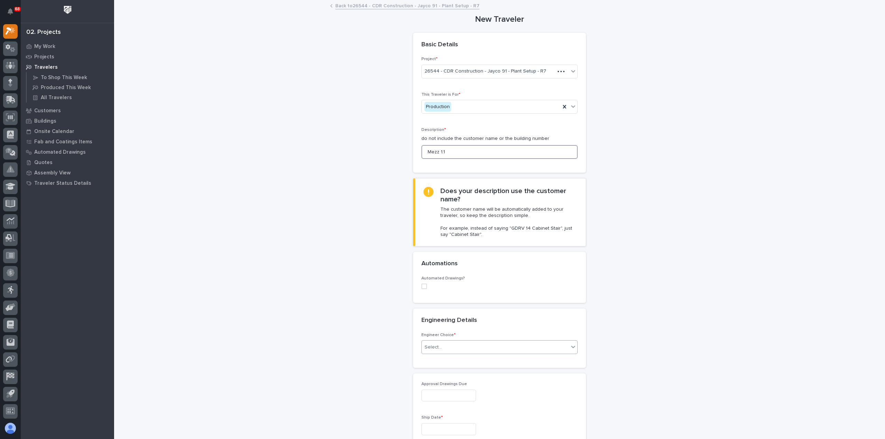
type input "Mezz 1.1"
click at [451, 348] on div "Select..." at bounding box center [495, 347] width 147 height 11
click at [451, 372] on div "I want my coordinator to choose an engineer" at bounding box center [497, 372] width 156 height 12
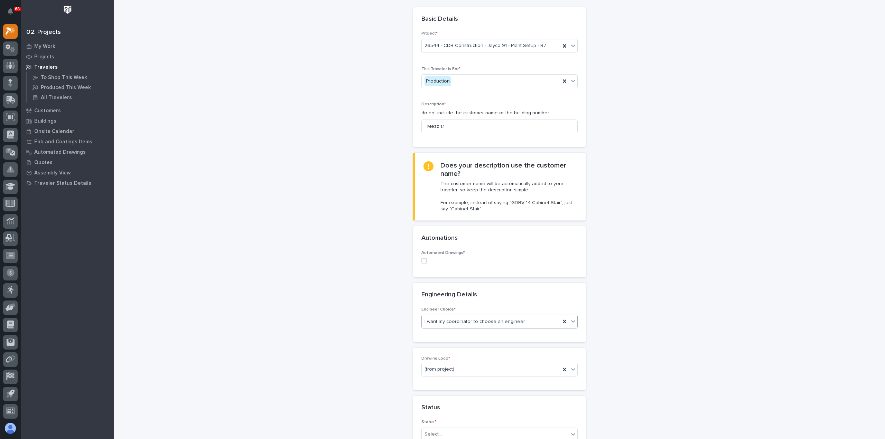
scroll to position [173, 0]
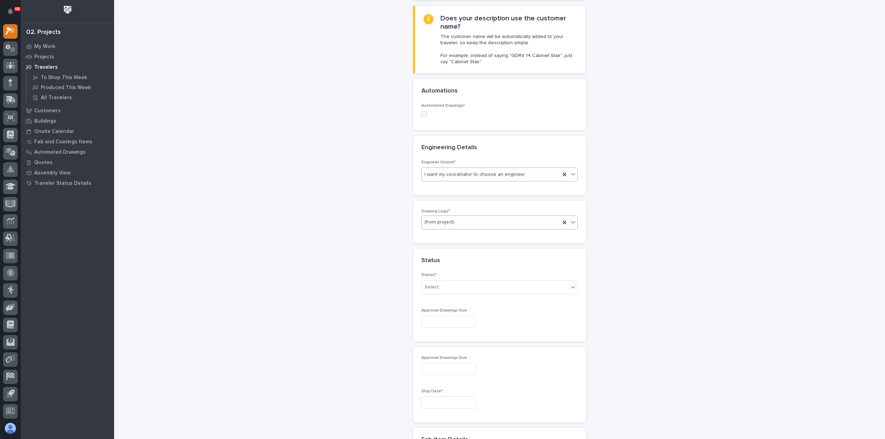
click at [476, 221] on div "(from project)" at bounding box center [491, 222] width 139 height 11
click at [459, 262] on div "PWI" at bounding box center [497, 259] width 156 height 12
click at [465, 289] on div "Select..." at bounding box center [495, 287] width 147 height 11
click at [460, 311] on div "To Engineer" at bounding box center [497, 311] width 156 height 12
click at [468, 325] on input "text" at bounding box center [448, 322] width 55 height 12
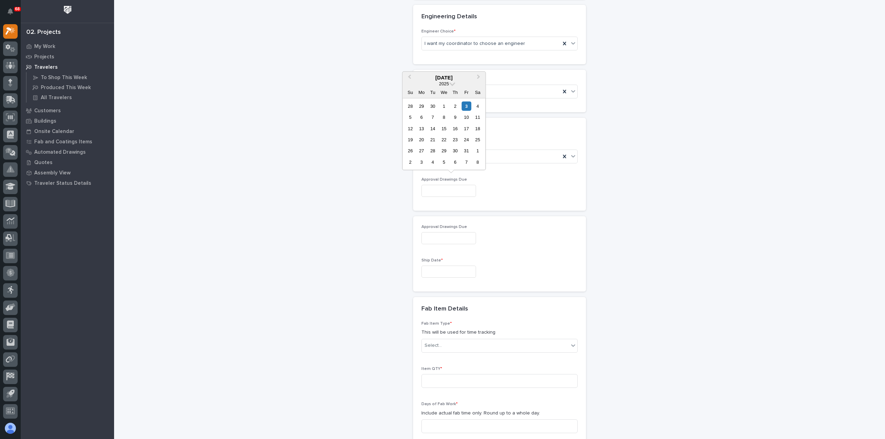
scroll to position [311, 0]
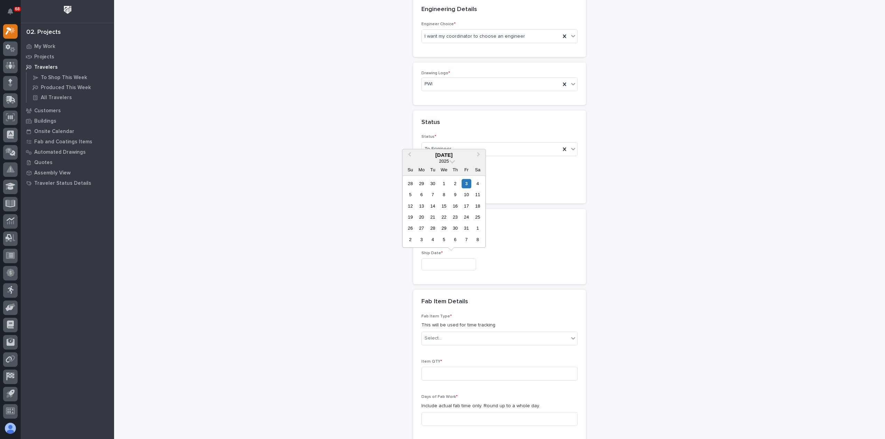
click at [462, 264] on input "text" at bounding box center [448, 265] width 55 height 12
click at [480, 155] on button "Next Month" at bounding box center [479, 155] width 11 height 11
click at [478, 155] on span "Next Month" at bounding box center [478, 155] width 0 height 9
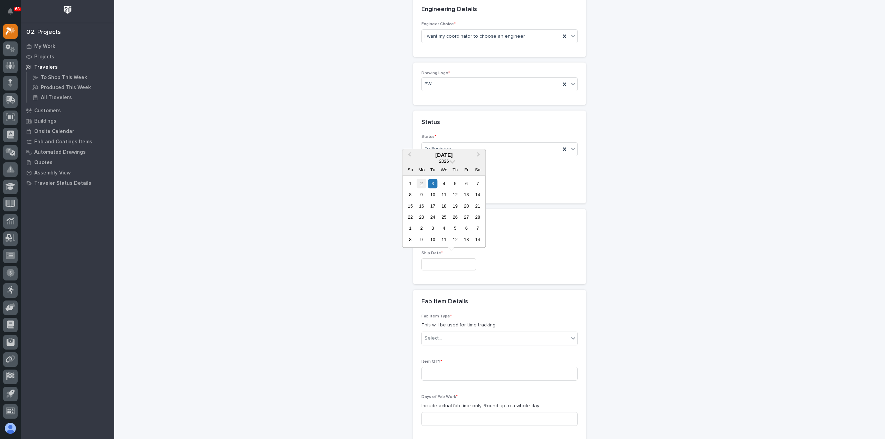
click at [423, 184] on div "2" at bounding box center [421, 183] width 9 height 9
type input "**********"
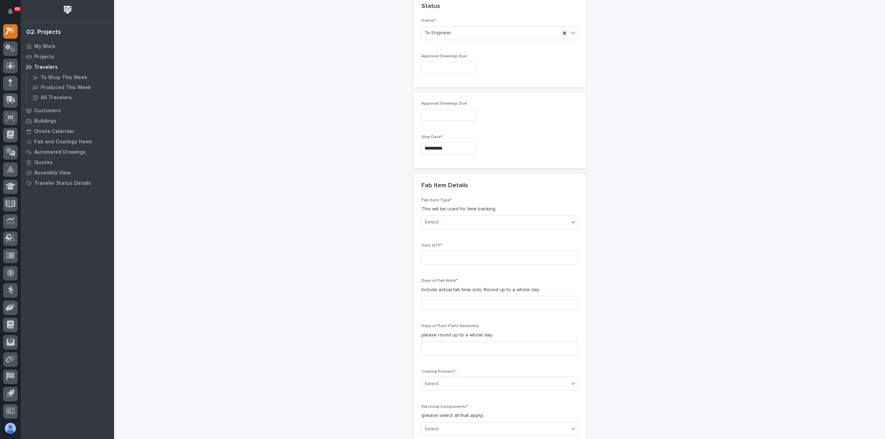
scroll to position [449, 0]
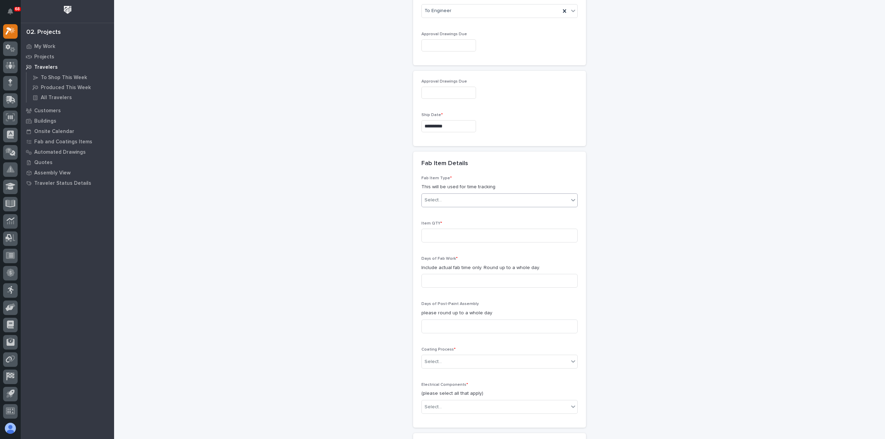
click at [490, 197] on div "Select..." at bounding box center [495, 200] width 147 height 11
click at [484, 262] on div "Mezzanine Package" at bounding box center [497, 263] width 156 height 12
click at [469, 231] on input at bounding box center [499, 236] width 156 height 14
type input "1"
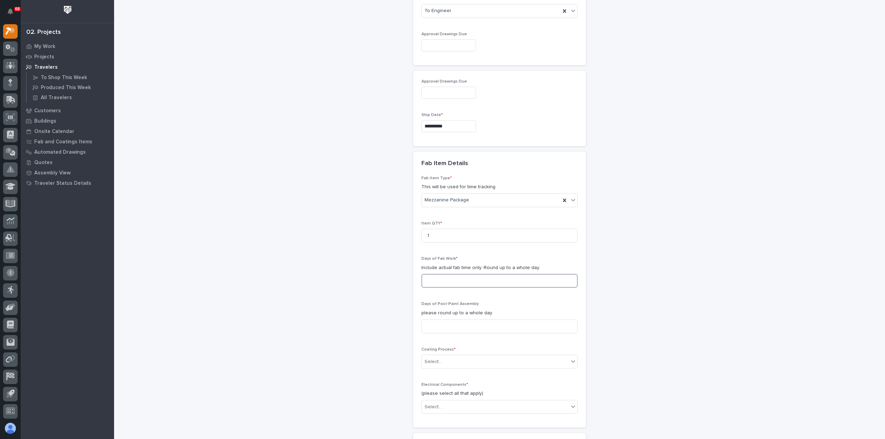
click at [468, 281] on input at bounding box center [499, 281] width 156 height 14
type input "10"
click at [475, 323] on input at bounding box center [499, 327] width 156 height 14
type input "1"
click at [469, 360] on div "Select..." at bounding box center [495, 361] width 147 height 11
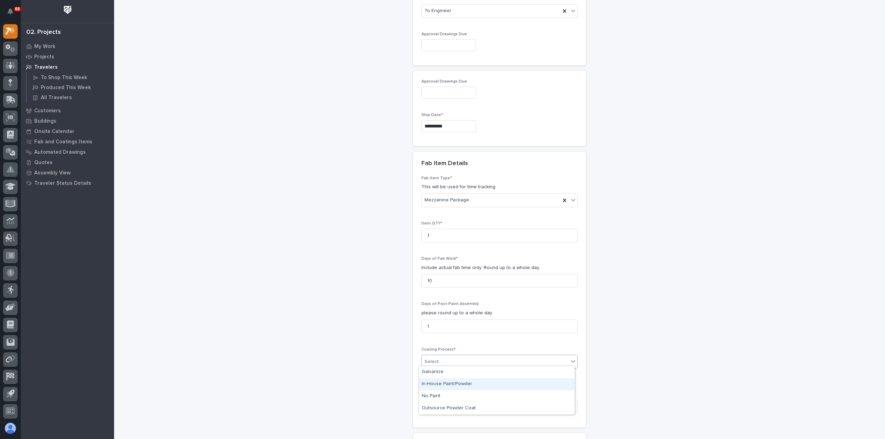
click at [464, 381] on div "In-House Paint/Powder" at bounding box center [497, 385] width 156 height 12
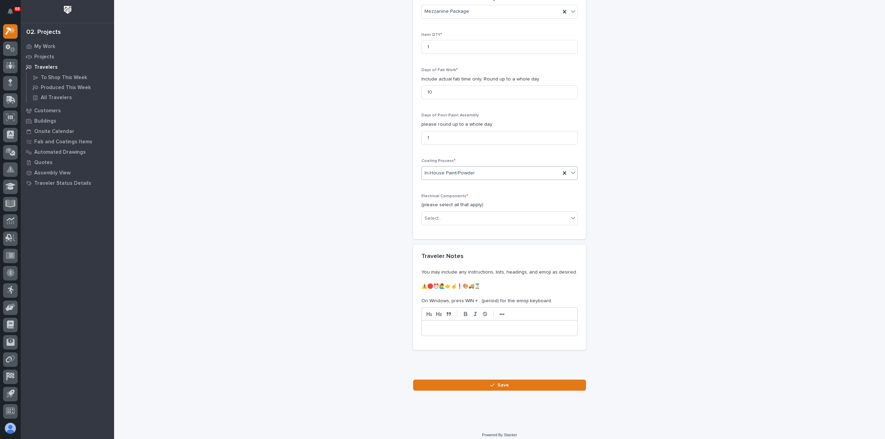
scroll to position [640, 0]
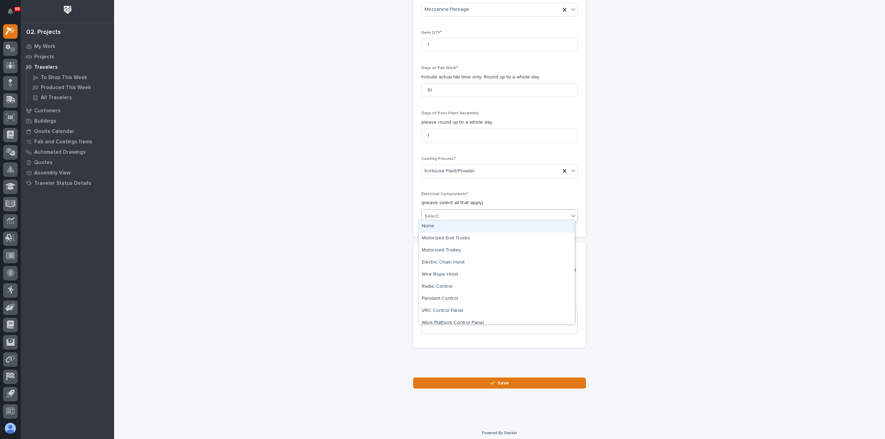
click at [463, 215] on div "Select..." at bounding box center [495, 216] width 147 height 11
click at [459, 228] on div "None" at bounding box center [497, 227] width 156 height 12
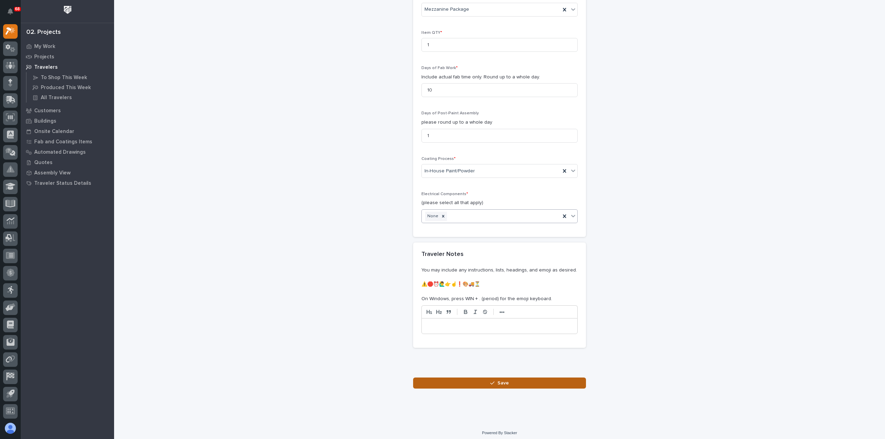
click at [493, 381] on div "button" at bounding box center [493, 383] width 7 height 5
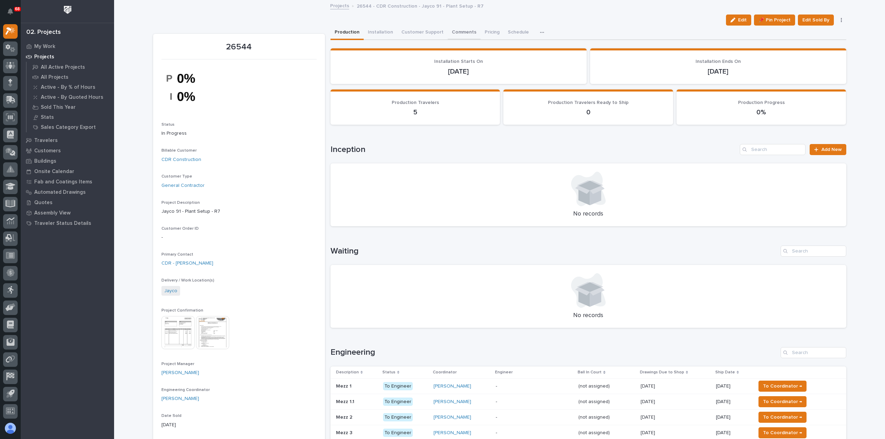
click at [451, 31] on button "Comments" at bounding box center [464, 33] width 33 height 15
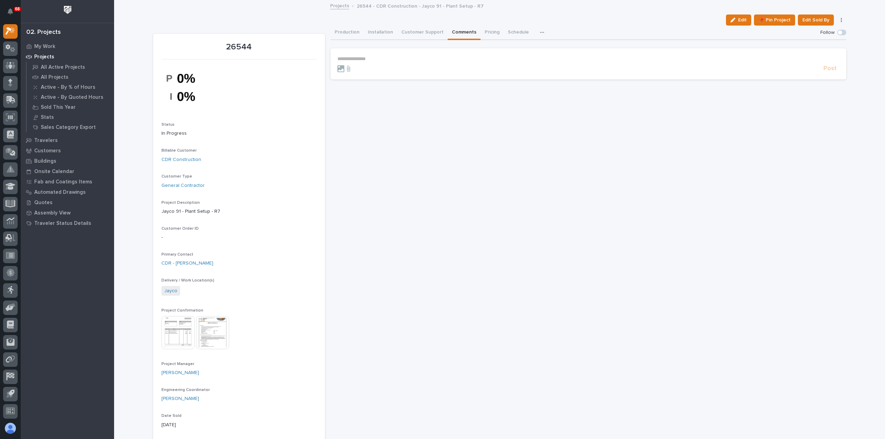
click at [359, 57] on p "**********" at bounding box center [588, 59] width 502 height 6
click at [826, 71] on span "Post" at bounding box center [829, 72] width 13 height 8
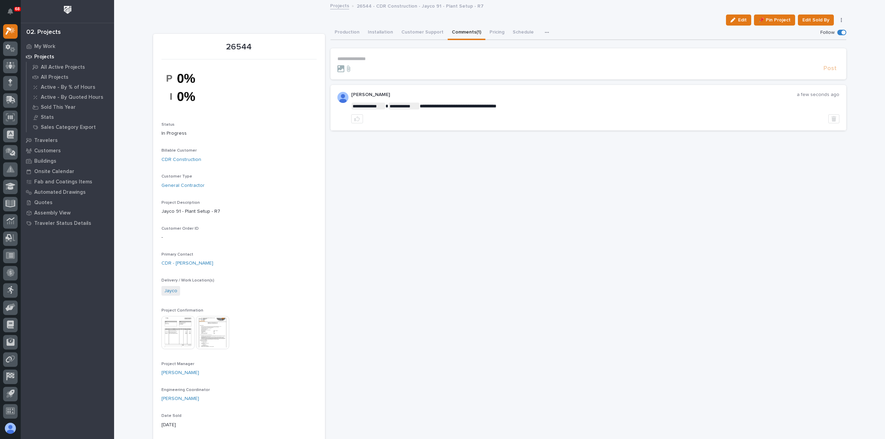
click at [341, 30] on button "Production" at bounding box center [347, 33] width 33 height 15
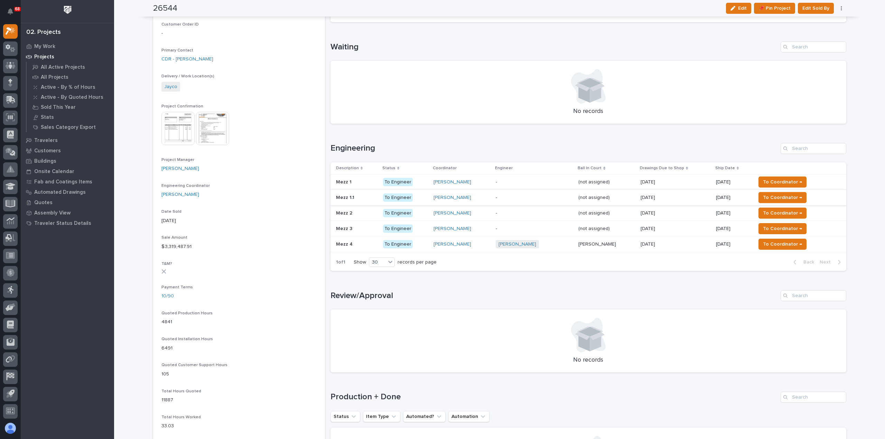
scroll to position [207, 0]
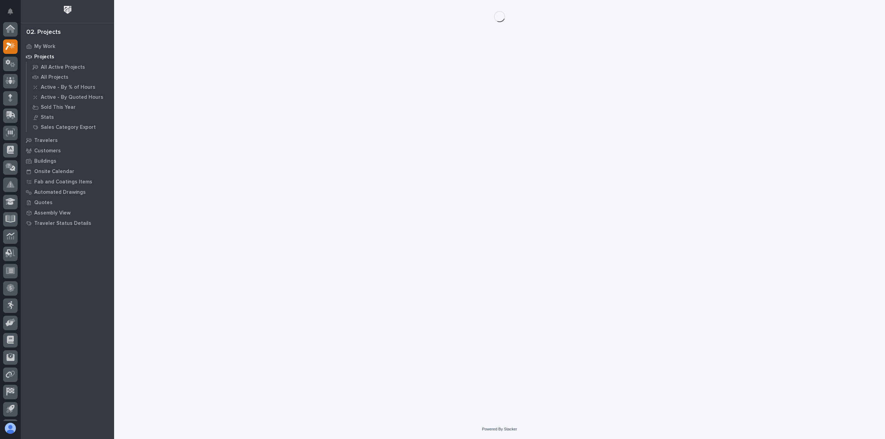
scroll to position [15, 0]
